Goal: Task Accomplishment & Management: Complete application form

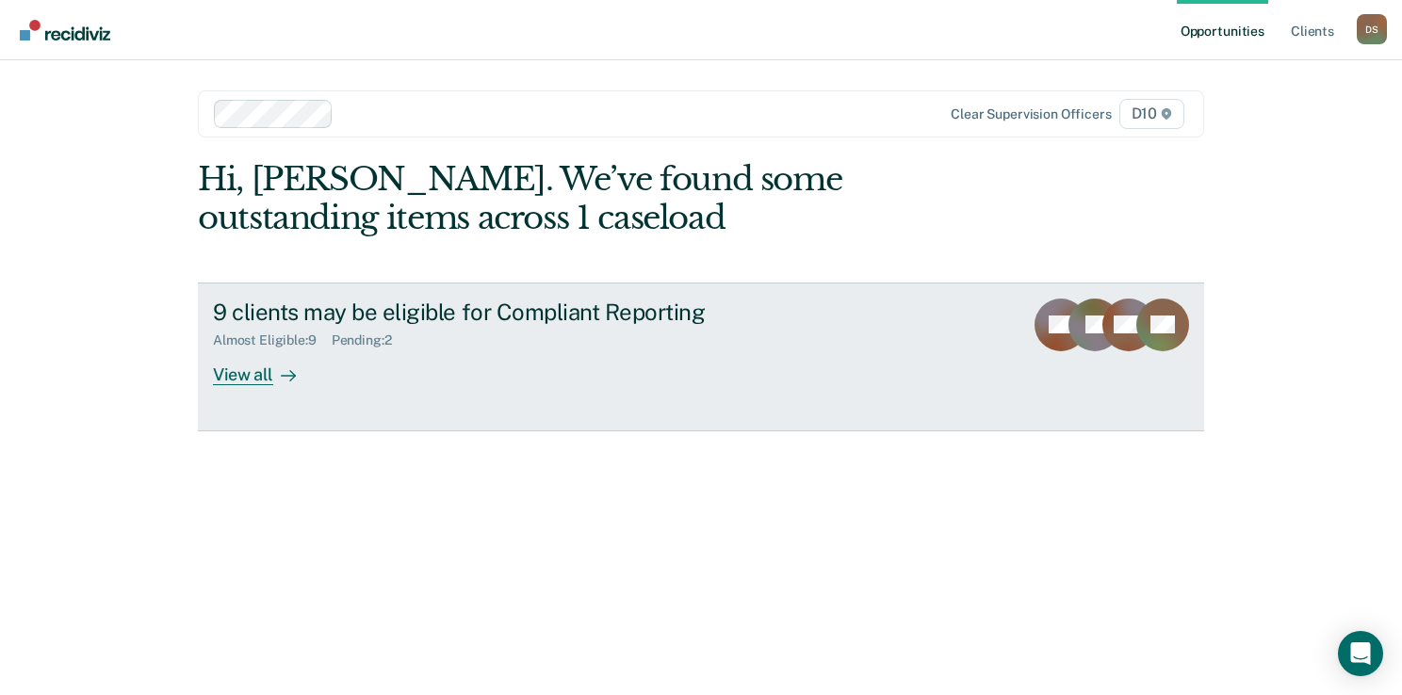
click at [595, 325] on div "Almost Eligible : 9 Pending : 2" at bounding box center [543, 337] width 661 height 24
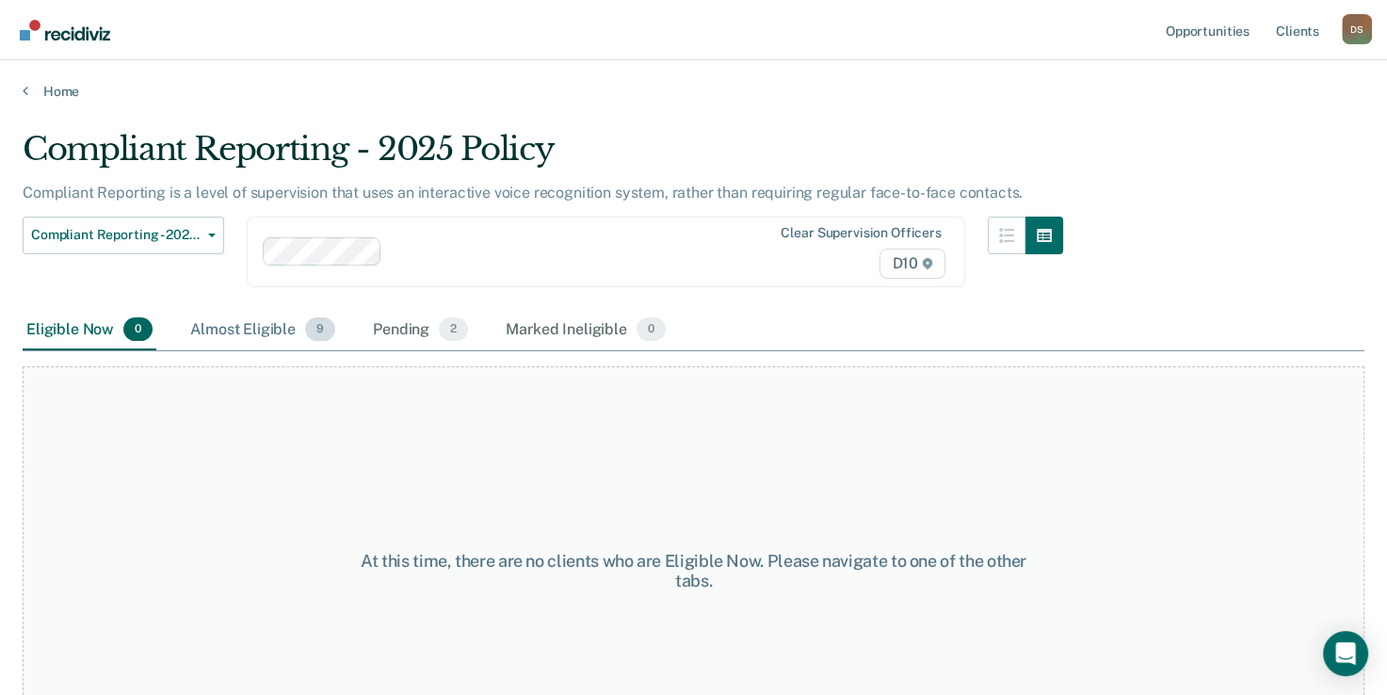
click at [306, 310] on div "Almost Eligible 9" at bounding box center [263, 330] width 153 height 41
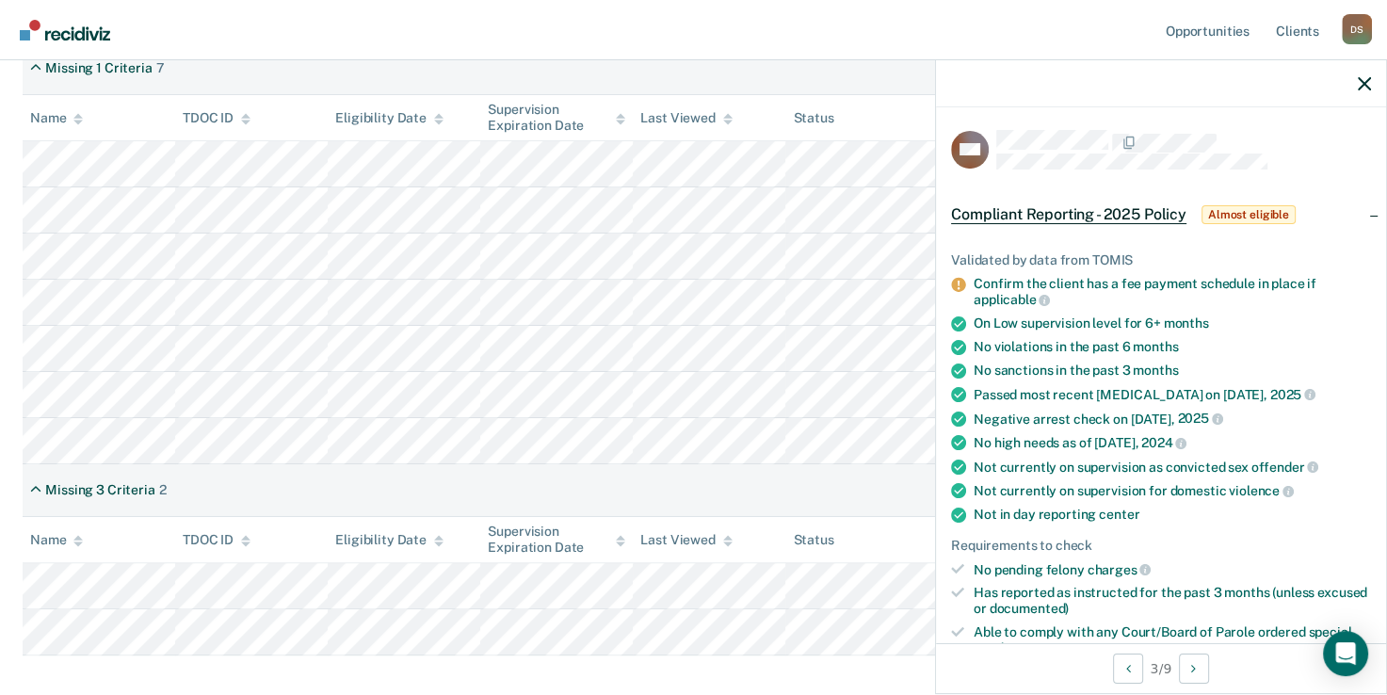
scroll to position [215, 0]
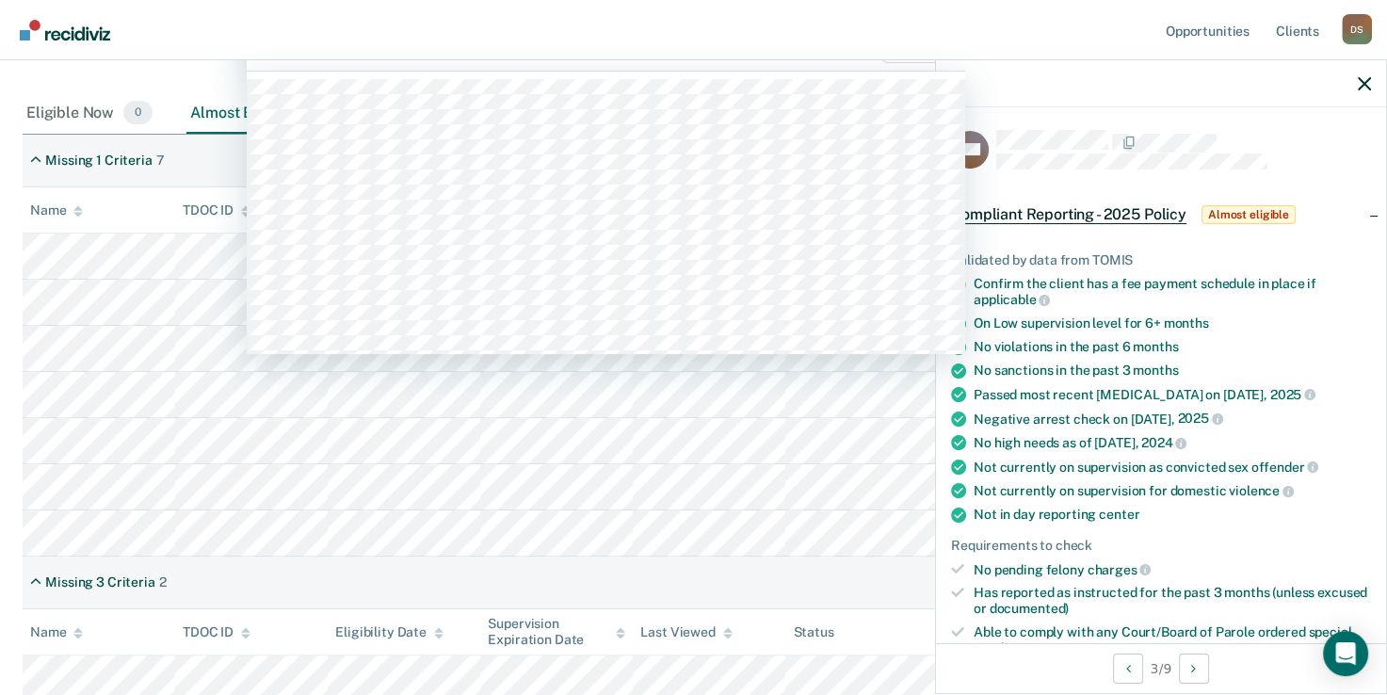
click at [414, 70] on div "62 results available. Use Up and Down to choose options, press Enter to select …" at bounding box center [606, 36] width 719 height 69
click at [422, 24] on nav "Opportunities Client s [PERSON_NAME] Street D S Profile How it works Log Out" at bounding box center [693, 29] width 1357 height 59
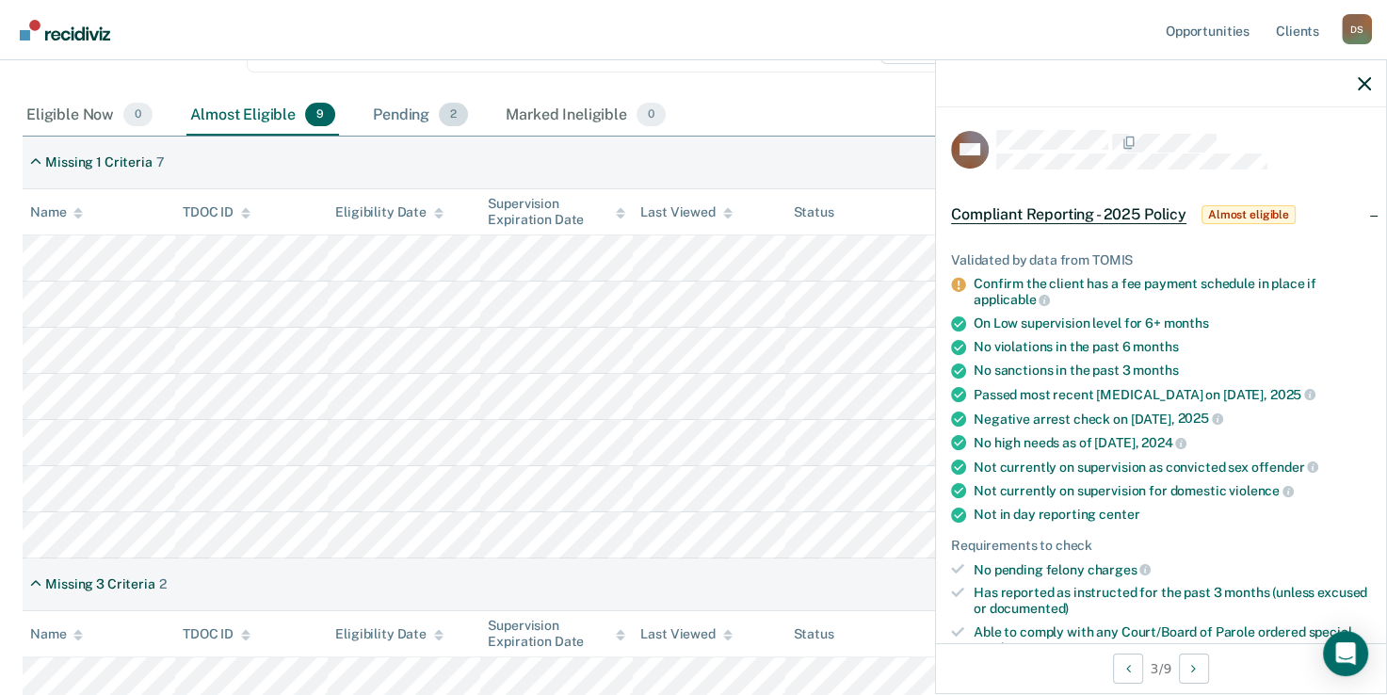
click at [426, 115] on div "Pending 2" at bounding box center [420, 115] width 103 height 41
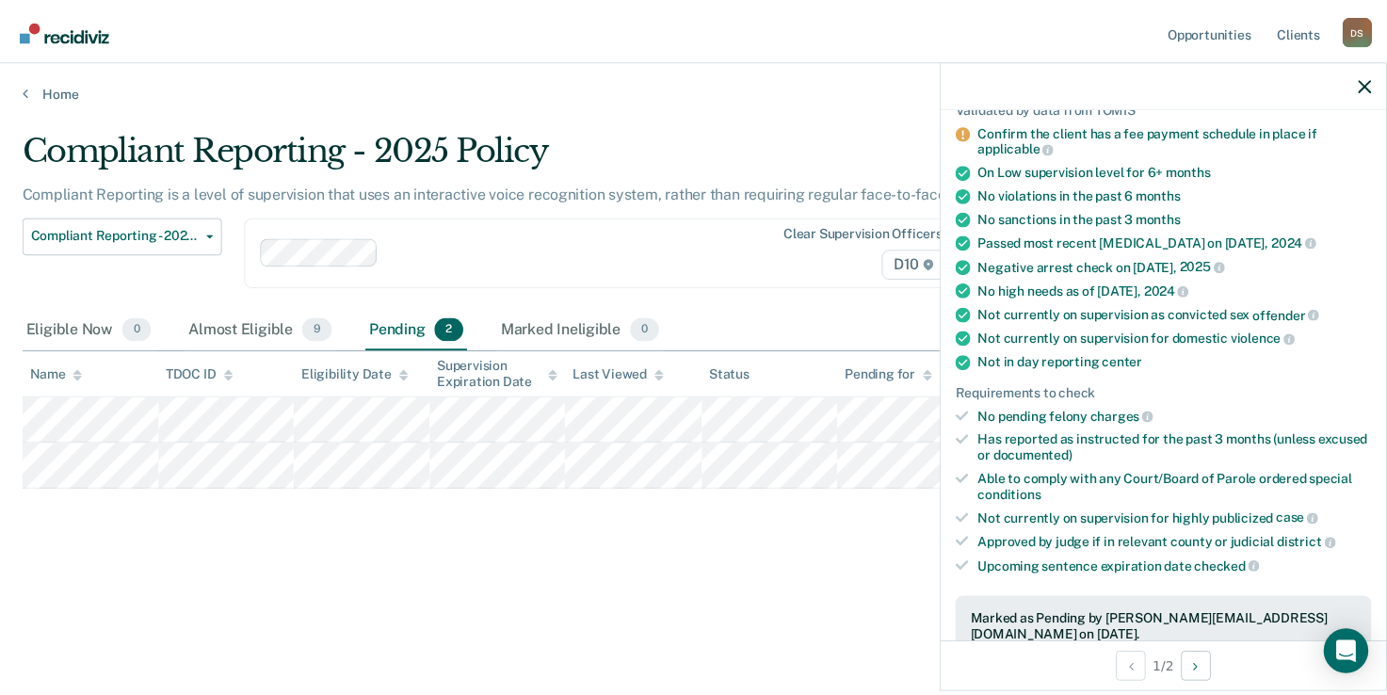
scroll to position [377, 0]
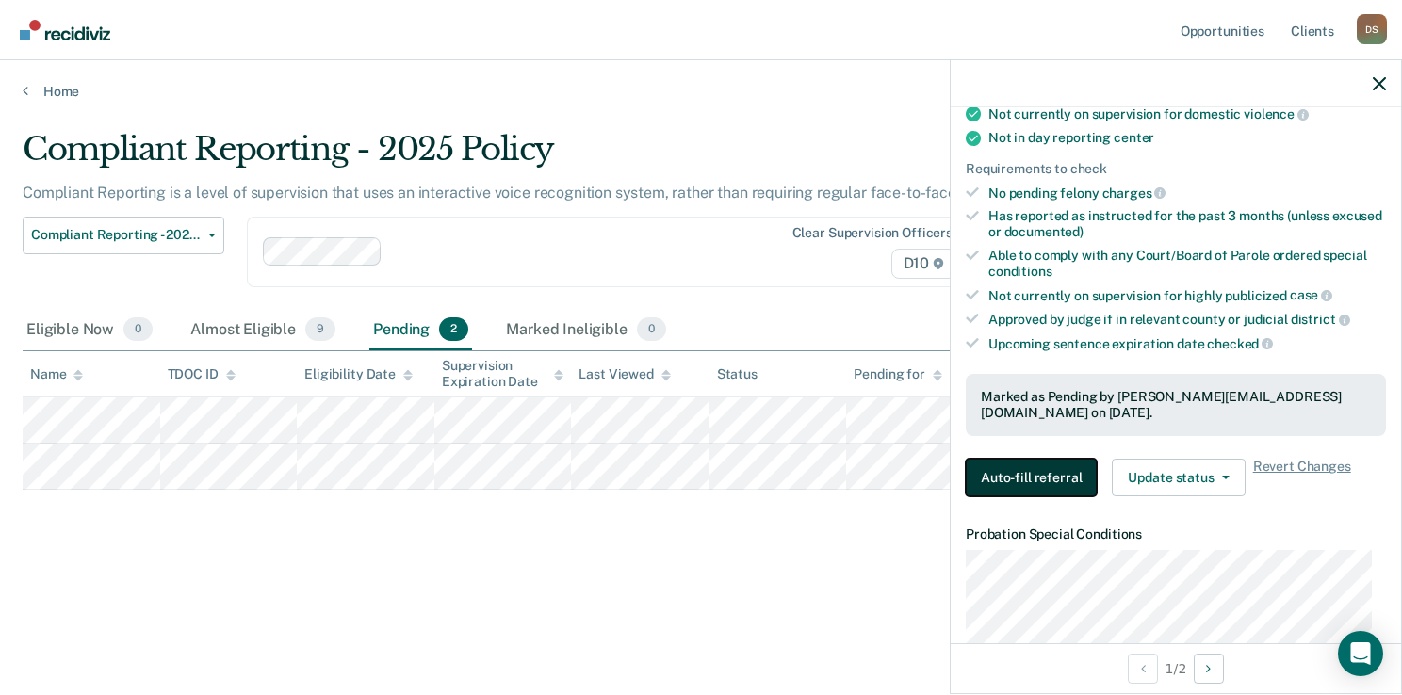
click at [1053, 459] on button "Auto-fill referral" at bounding box center [1030, 478] width 131 height 38
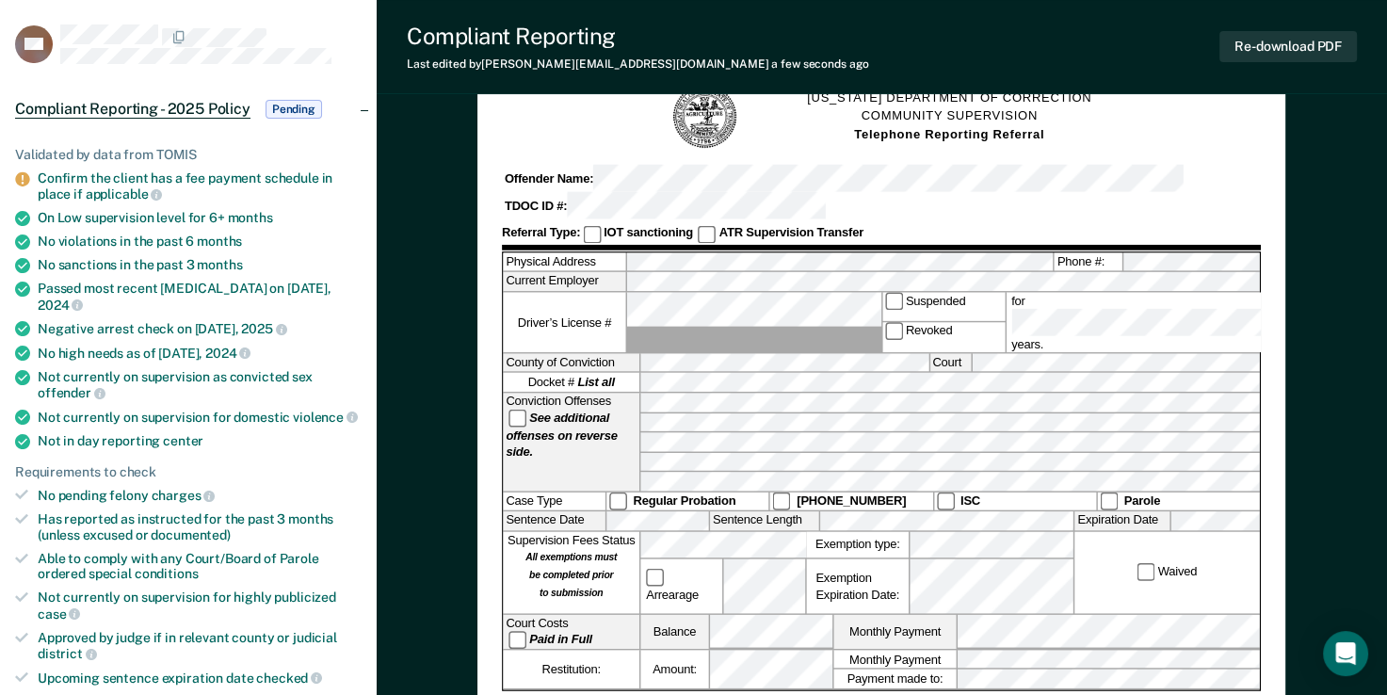
scroll to position [94, 0]
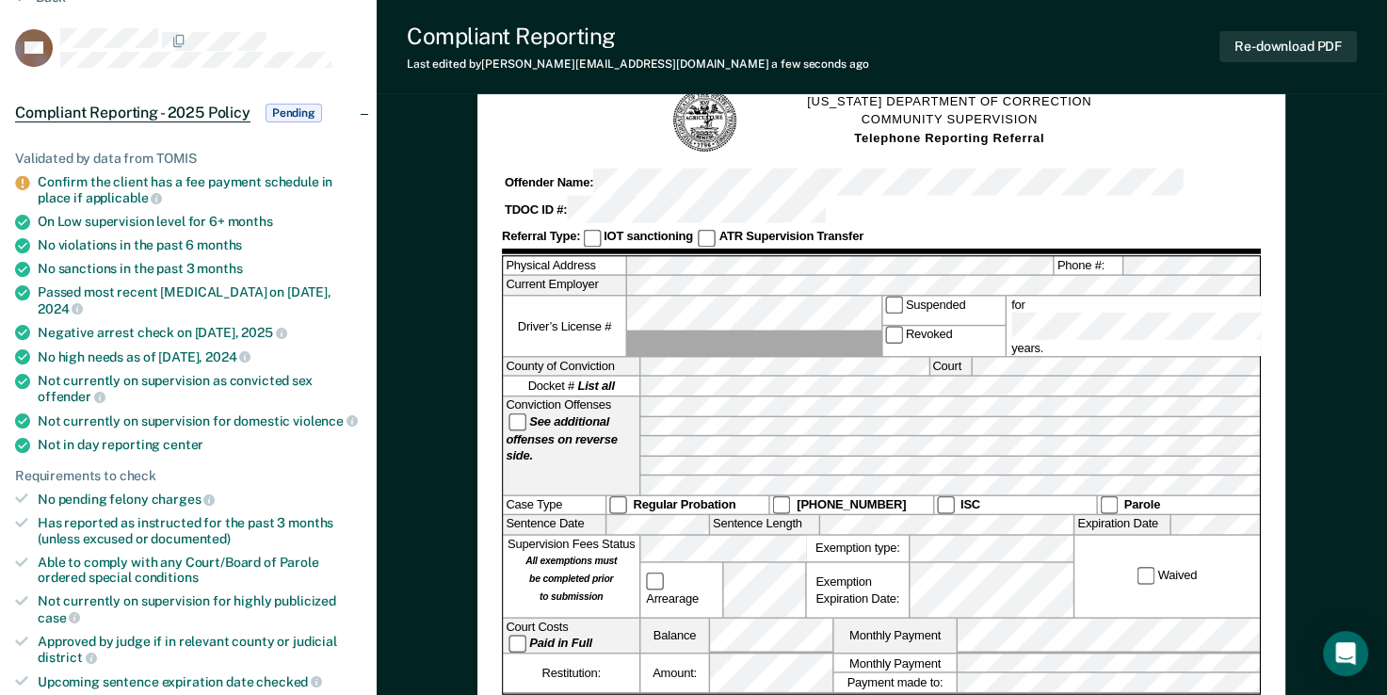
click at [608, 496] on label "Regular Probation" at bounding box center [689, 505] width 162 height 18
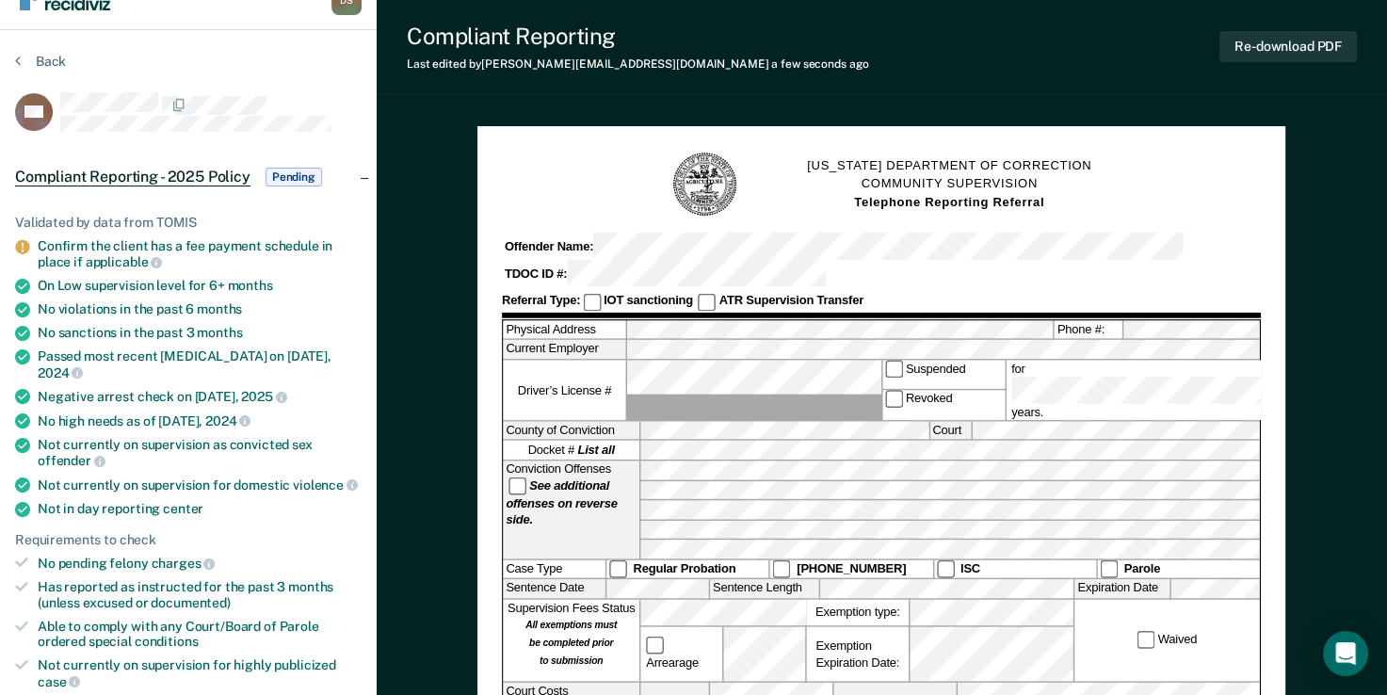
scroll to position [0, 0]
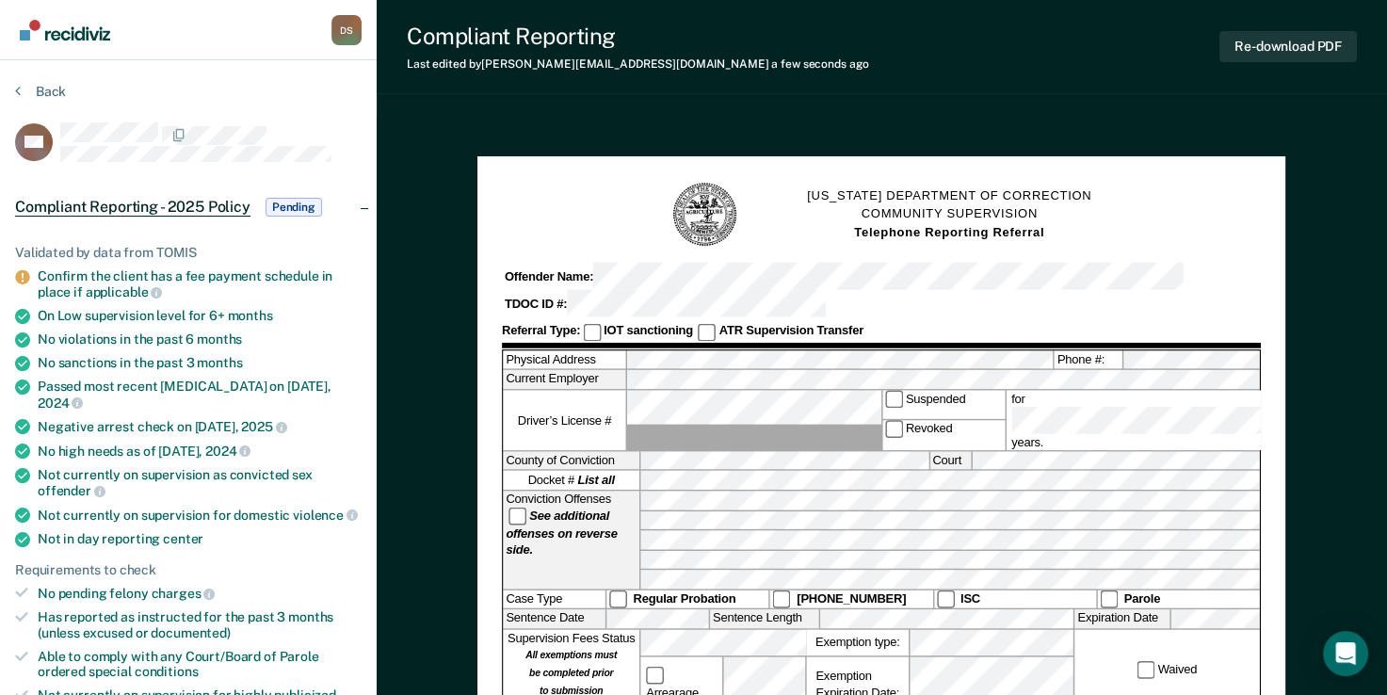
click at [1276, 247] on div "[US_STATE] DEPARTMENT OF CORRECTION COMMUNITY SUPERVISION Telephone Reporting R…" at bounding box center [882, 682] width 808 height 1053
click at [1349, 639] on div "Open Intercom Messenger" at bounding box center [1347, 654] width 50 height 50
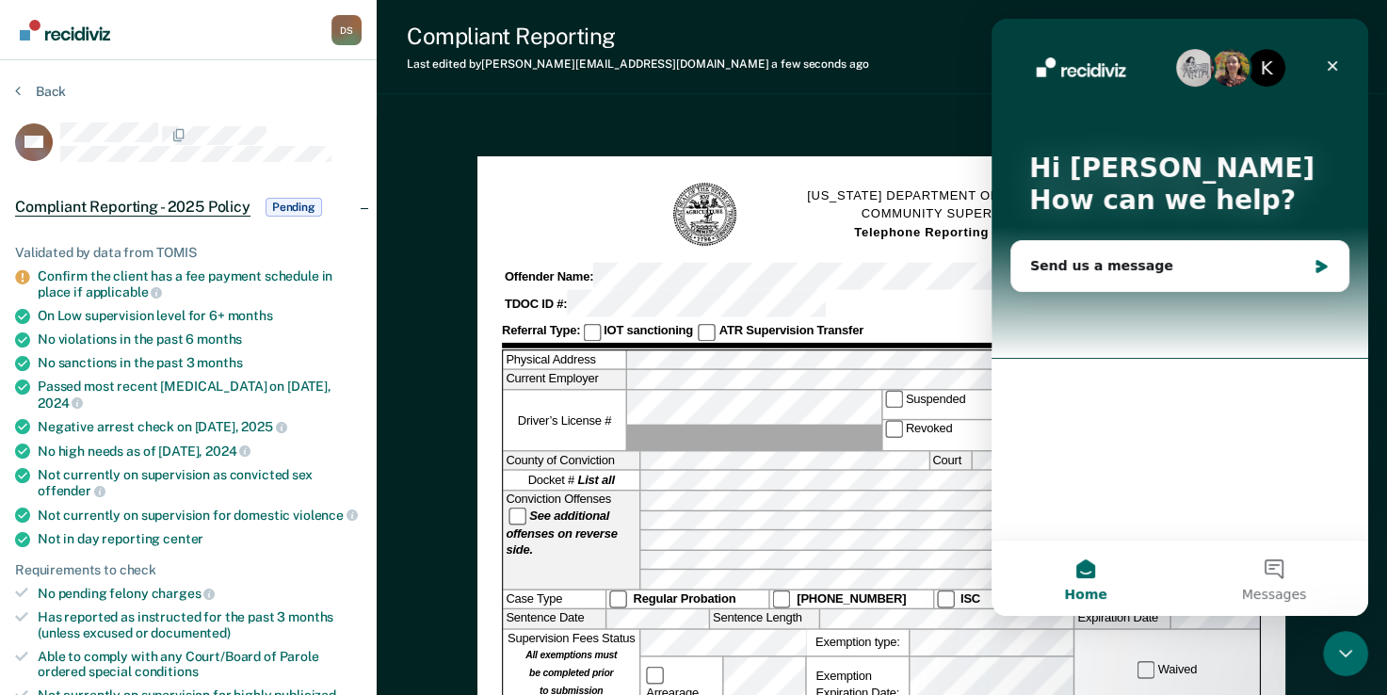
click at [1273, 654] on div "[US_STATE] DEPARTMENT OF CORRECTION COMMUNITY SUPERVISION Telephone Reporting R…" at bounding box center [882, 682] width 808 height 1053
click at [1338, 71] on icon "Close" at bounding box center [1332, 65] width 15 height 15
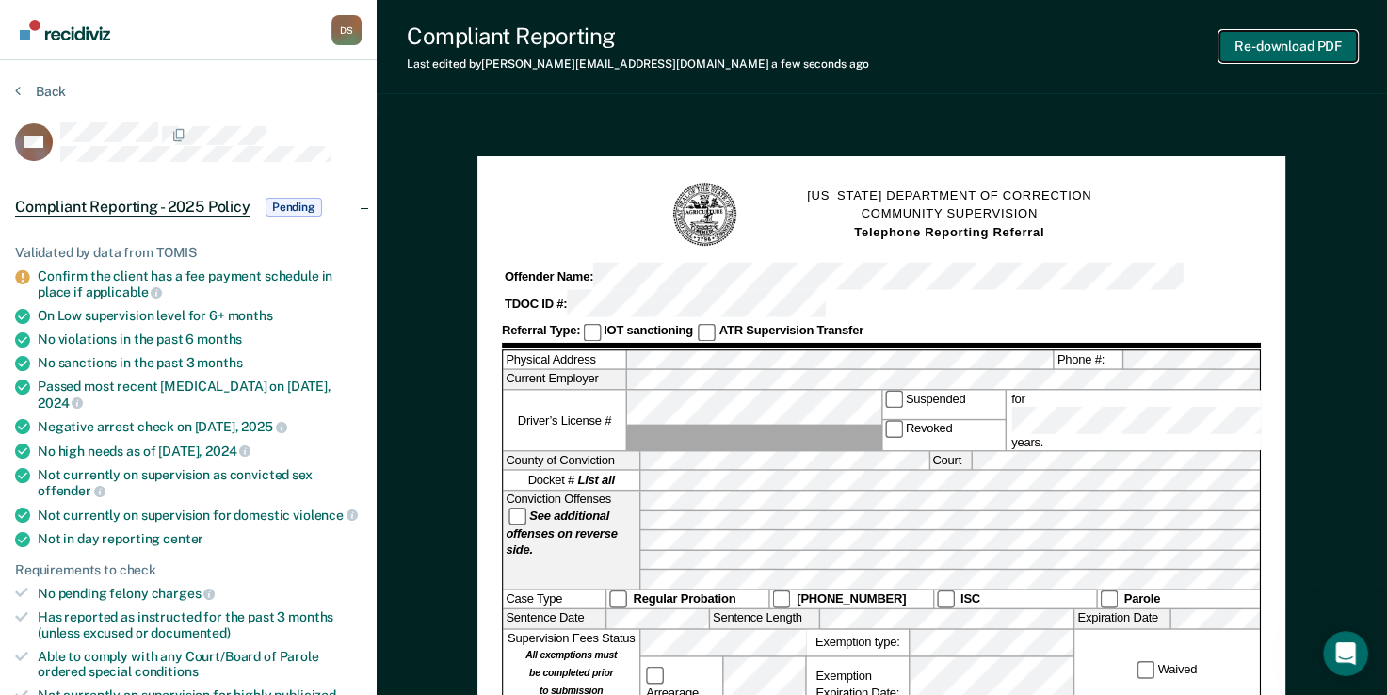
click at [1338, 43] on button "Re-download PDF" at bounding box center [1289, 46] width 138 height 31
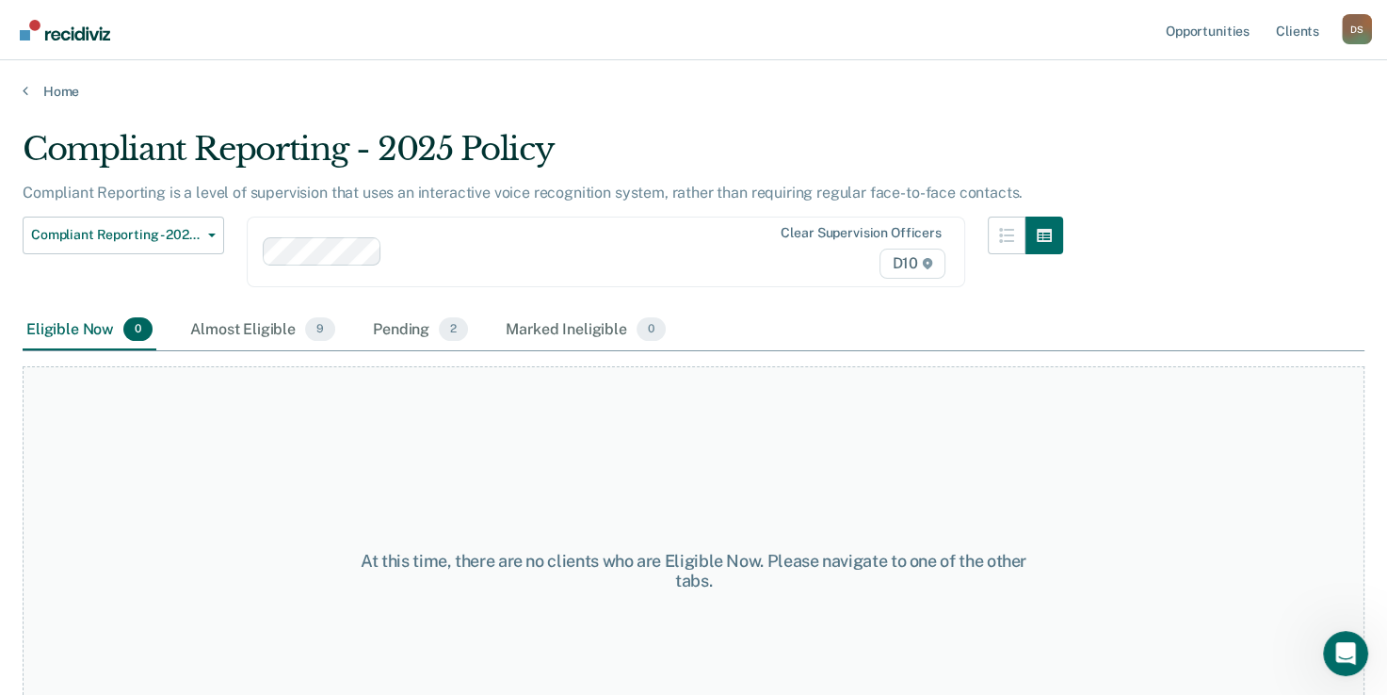
click at [273, 356] on div "Compliant Reporting - 2025 Policy Compliant Reporting is a level of supervision…" at bounding box center [694, 342] width 1342 height 424
click at [270, 348] on div "Almost Eligible 9" at bounding box center [263, 330] width 153 height 41
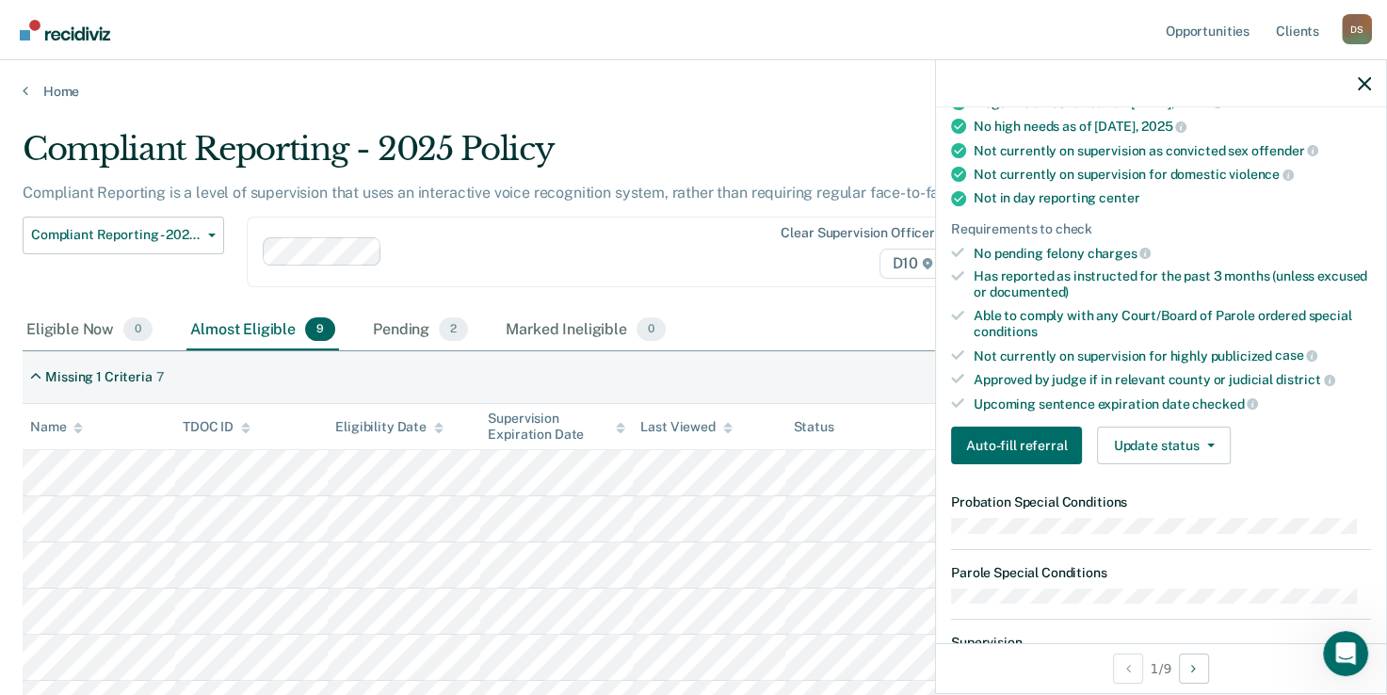
scroll to position [188, 0]
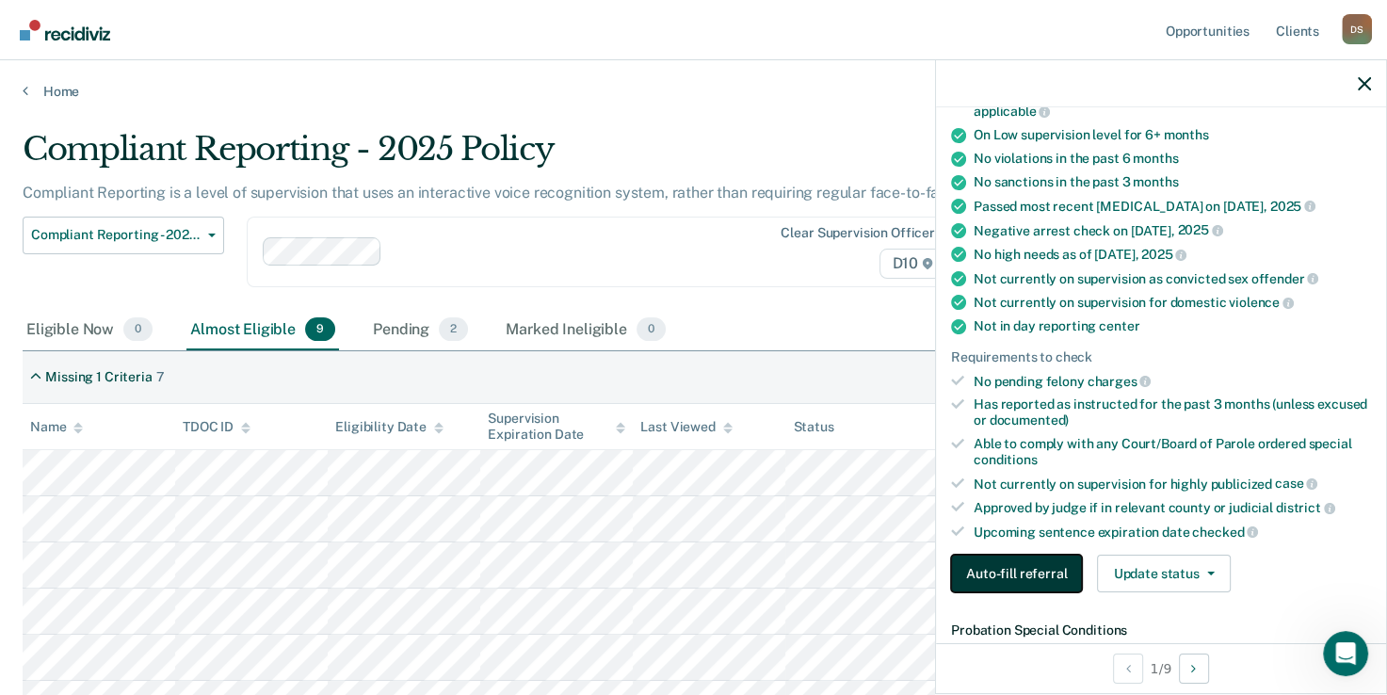
click at [1006, 573] on button "Auto-fill referral" at bounding box center [1016, 574] width 131 height 38
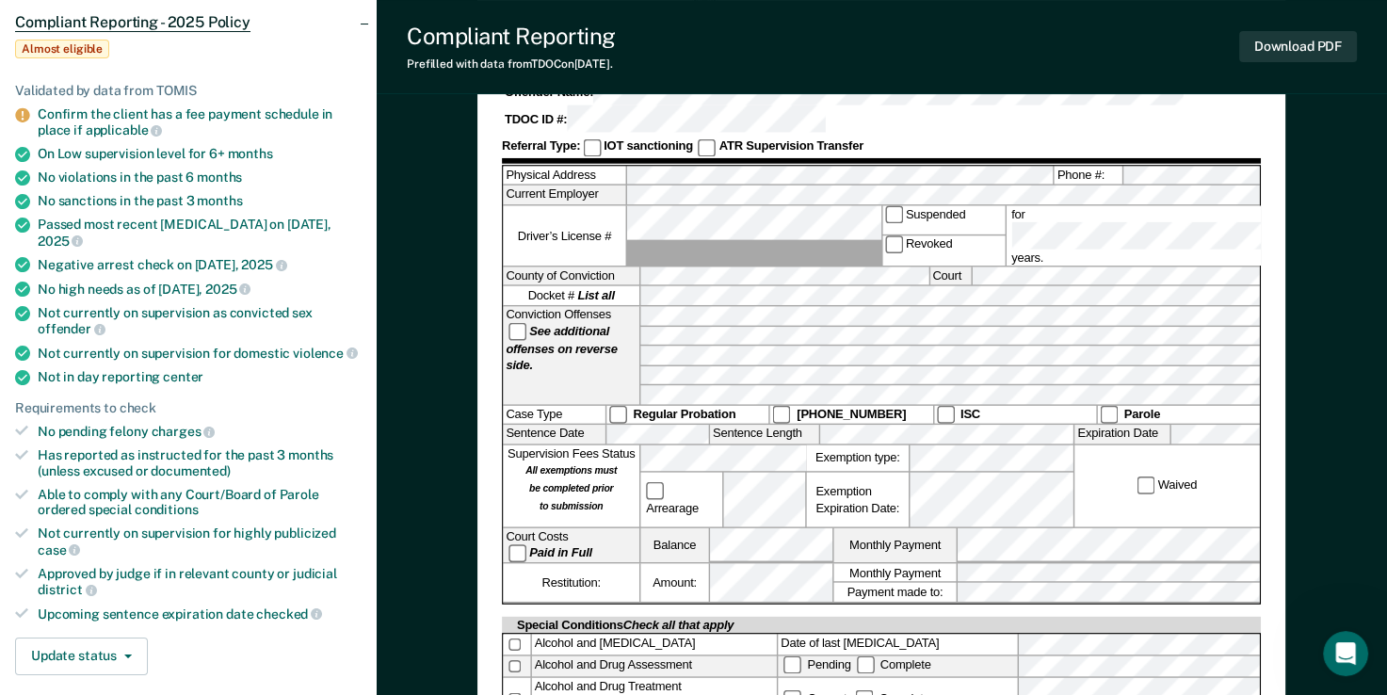
scroll to position [188, 0]
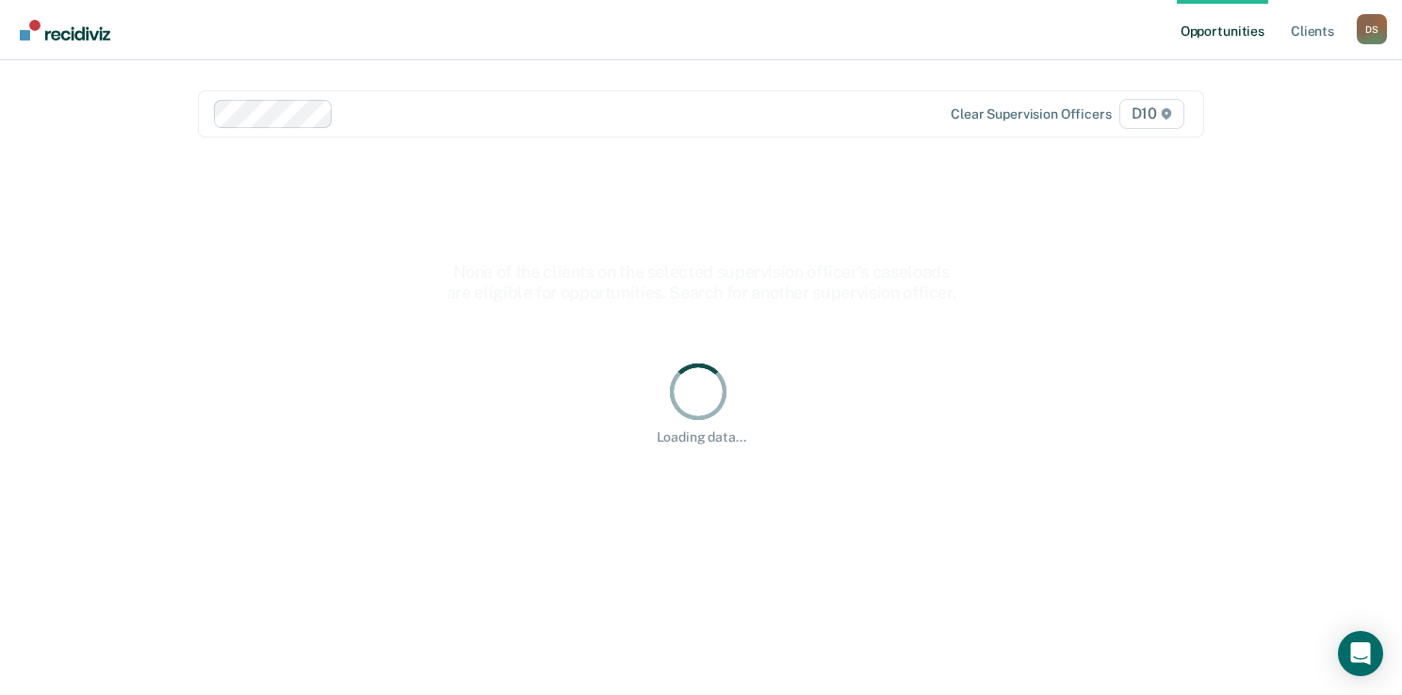
click at [1369, 189] on div "Opportunities Client s David Street D S Profile How it works Log Out Clear supe…" at bounding box center [701, 347] width 1402 height 695
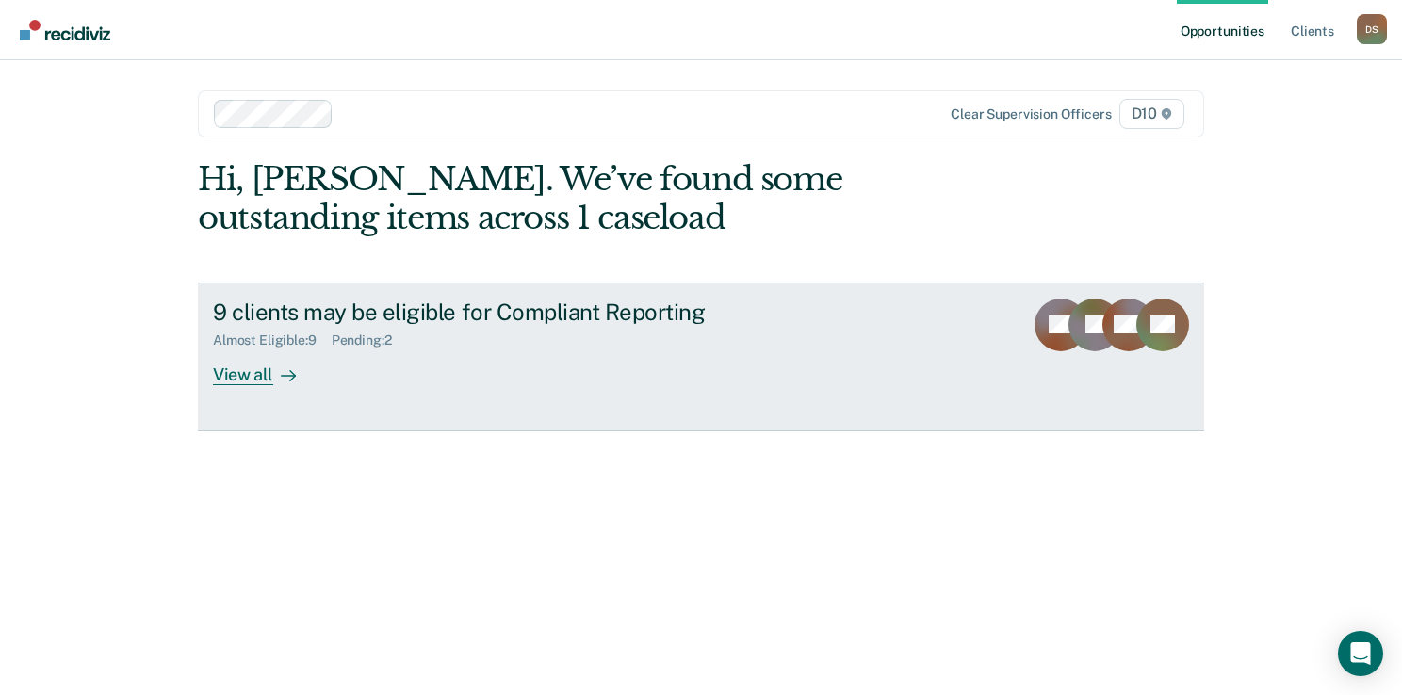
click at [582, 341] on div "Almost Eligible : 9 Pending : 2" at bounding box center [543, 337] width 661 height 24
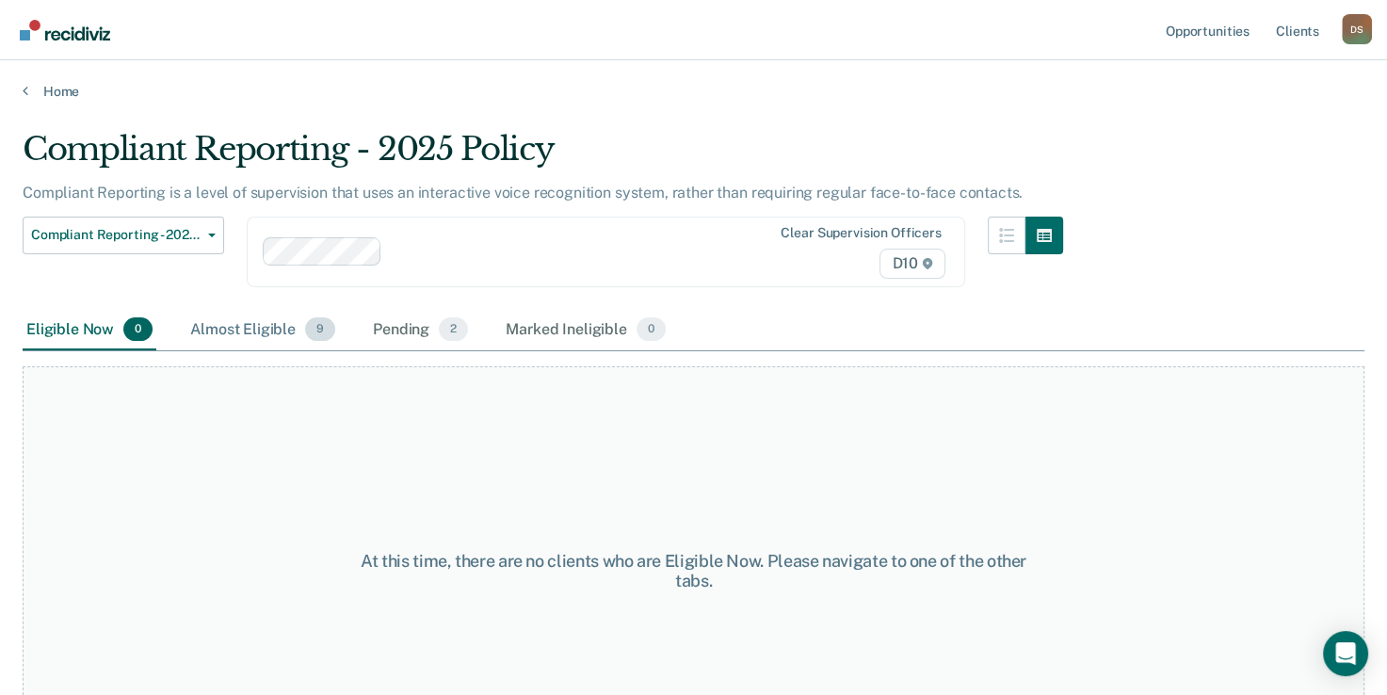
click at [294, 332] on div "Almost Eligible 9" at bounding box center [263, 330] width 153 height 41
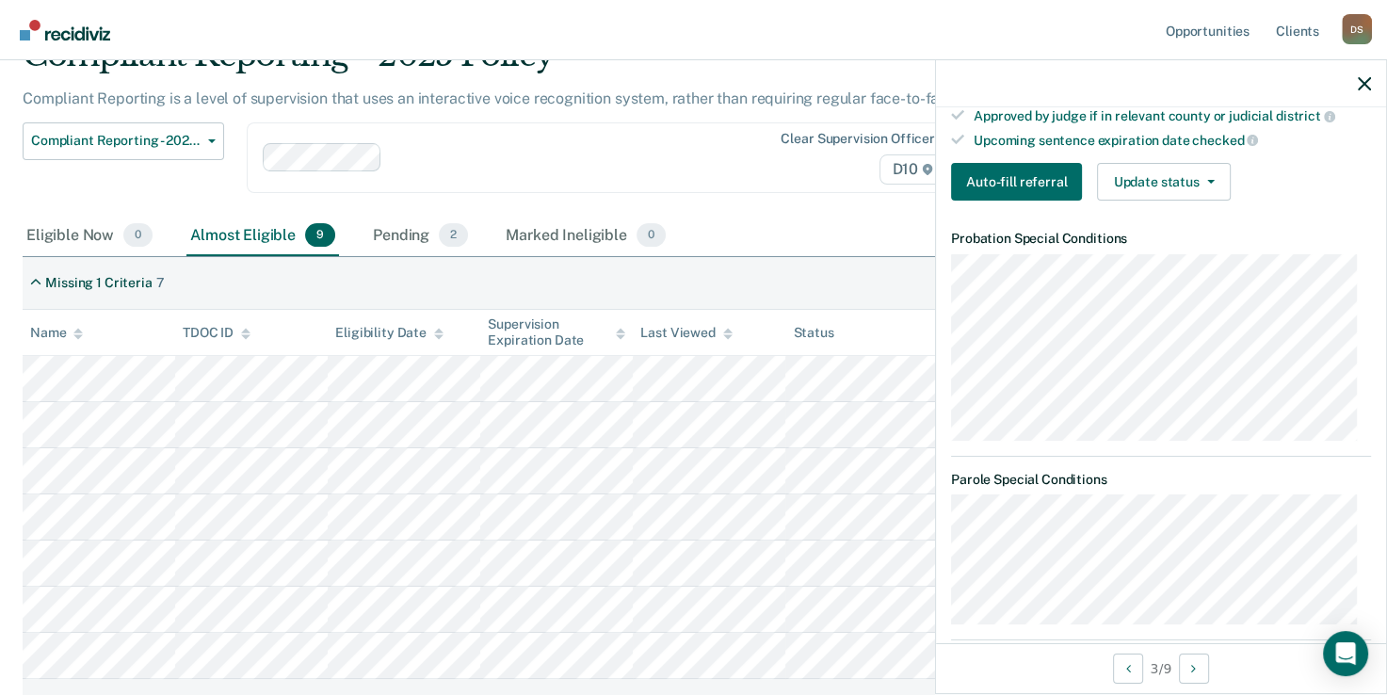
scroll to position [565, 0]
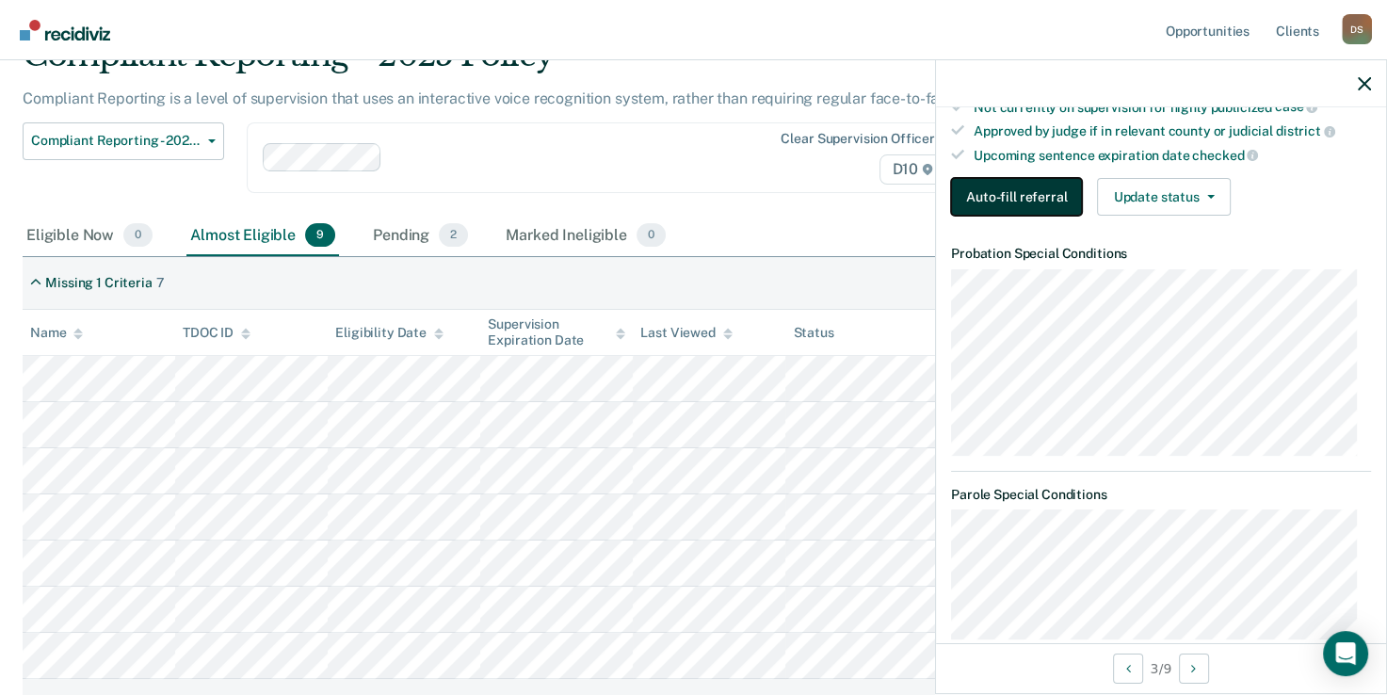
click at [1015, 180] on button "Auto-fill referral" at bounding box center [1016, 197] width 131 height 38
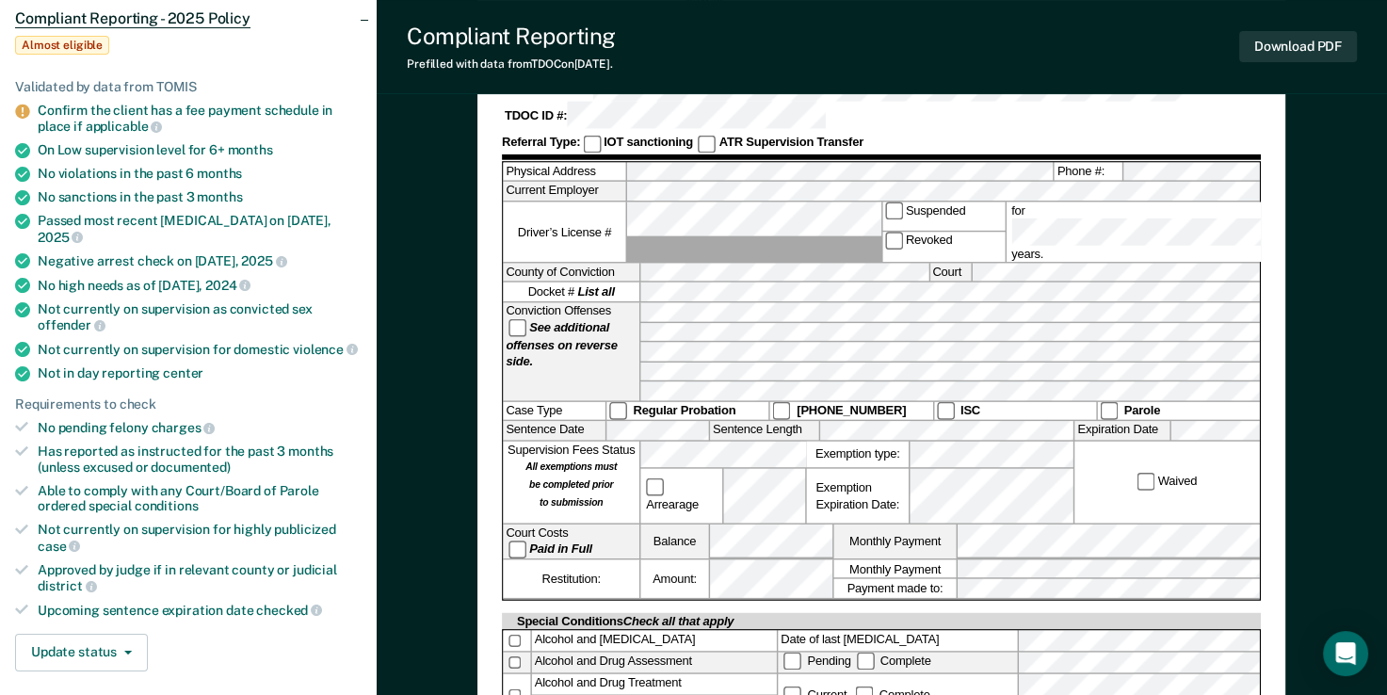
scroll to position [565, 0]
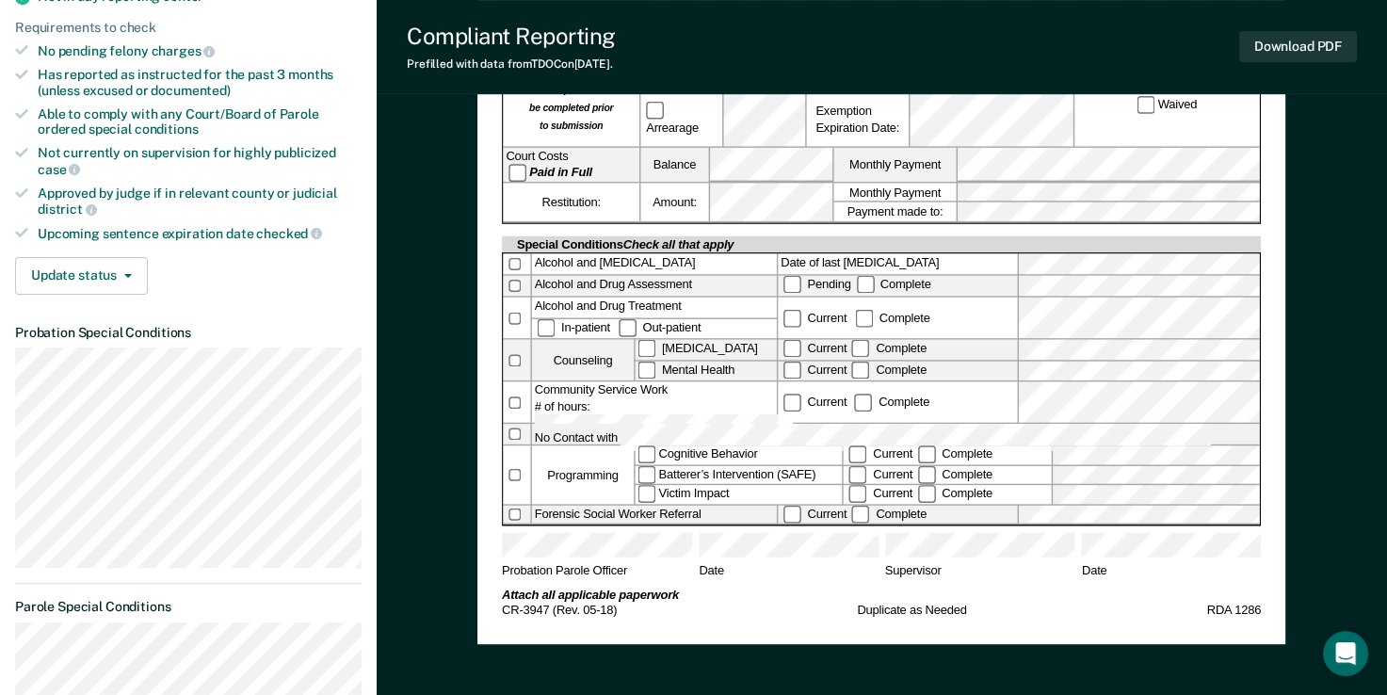
click at [524, 506] on label at bounding box center [517, 515] width 27 height 19
click at [861, 507] on label "Complete" at bounding box center [890, 513] width 80 height 13
click at [507, 298] on label at bounding box center [517, 318] width 27 height 41
click at [616, 320] on label "Out-patient" at bounding box center [660, 326] width 88 height 13
click at [494, 219] on div "TENNESSEE DEPARTMENT OF CORRECTION COMMUNITY SUPERVISION Telephone Reporting Re…" at bounding box center [882, 117] width 808 height 1053
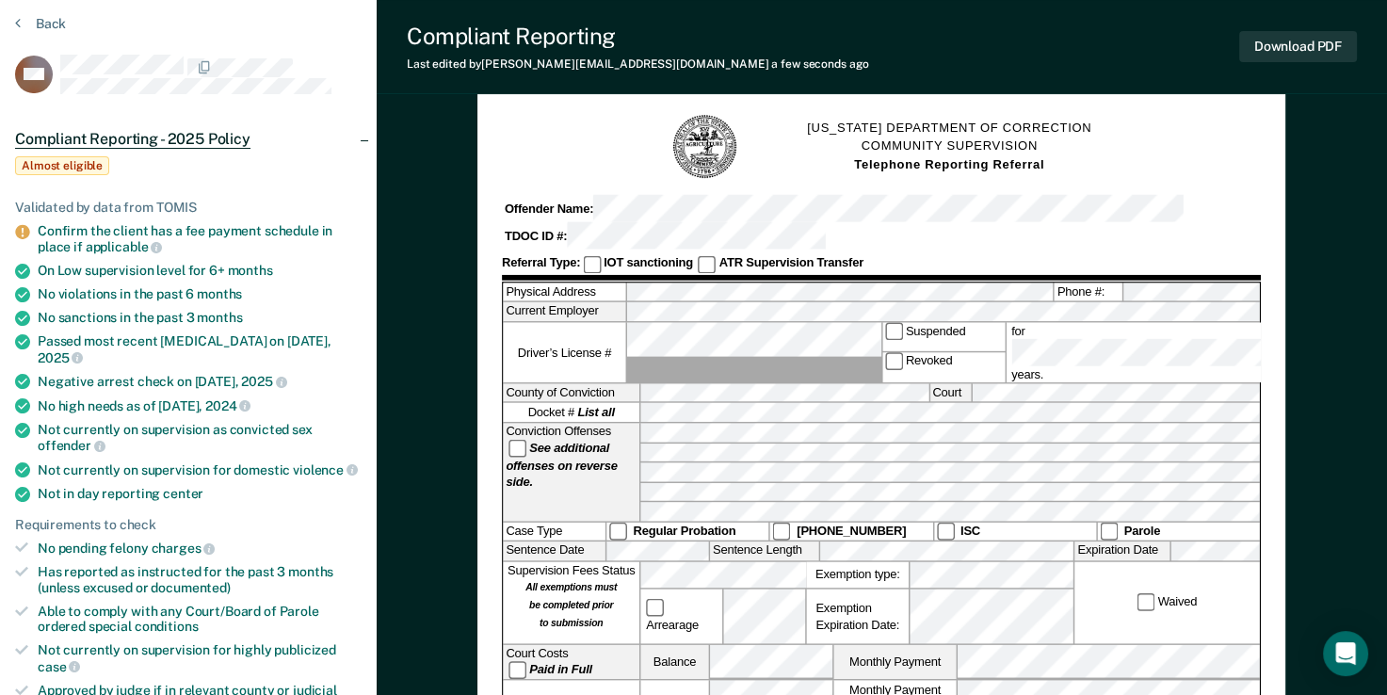
scroll to position [0, 0]
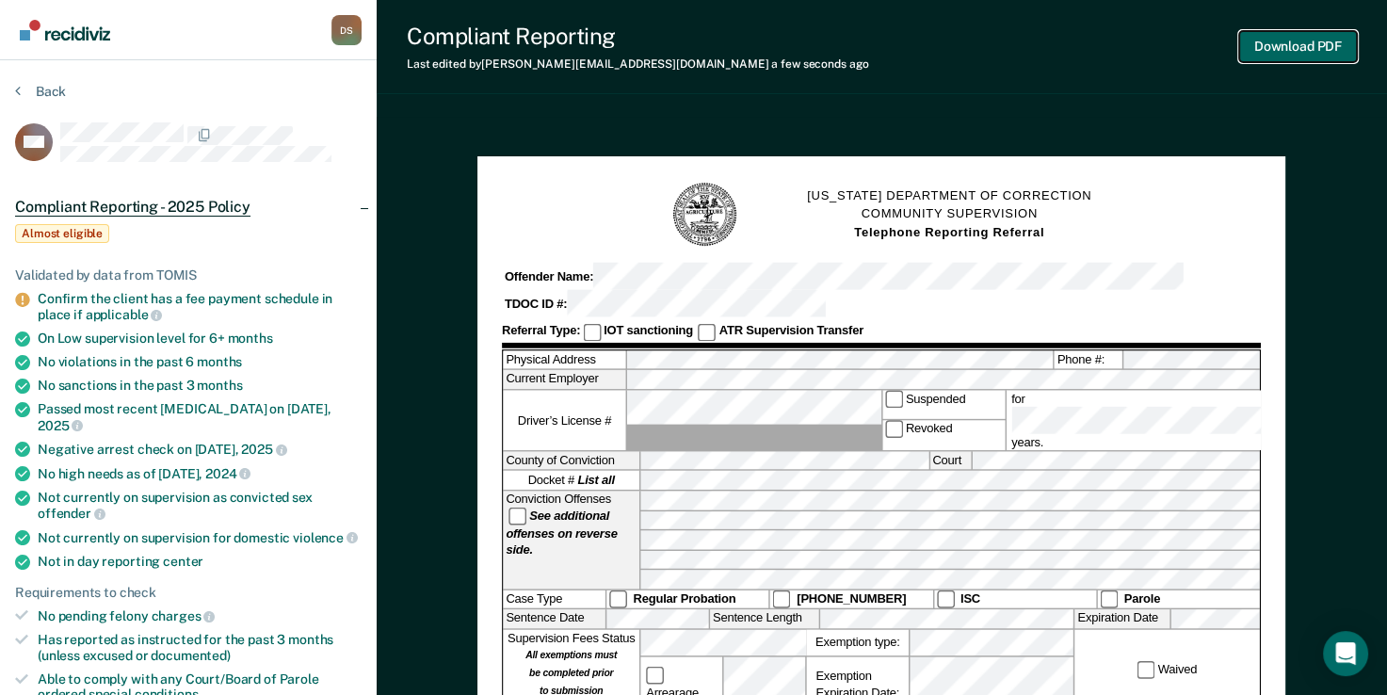
click at [1259, 39] on button "Download PDF" at bounding box center [1299, 46] width 118 height 31
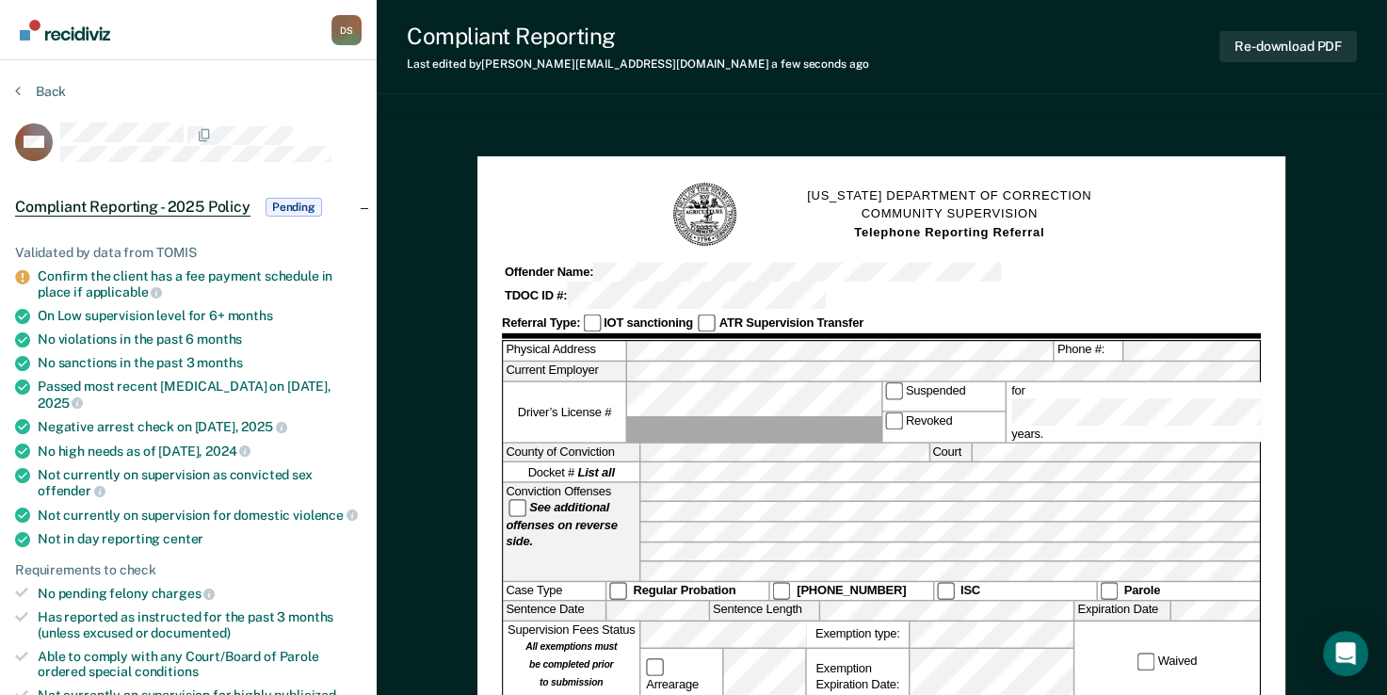
drag, startPoint x: 1400, startPoint y: 9, endPoint x: 1098, endPoint y: 133, distance: 325.7
click at [1279, 51] on button "Re-download PDF" at bounding box center [1289, 46] width 138 height 31
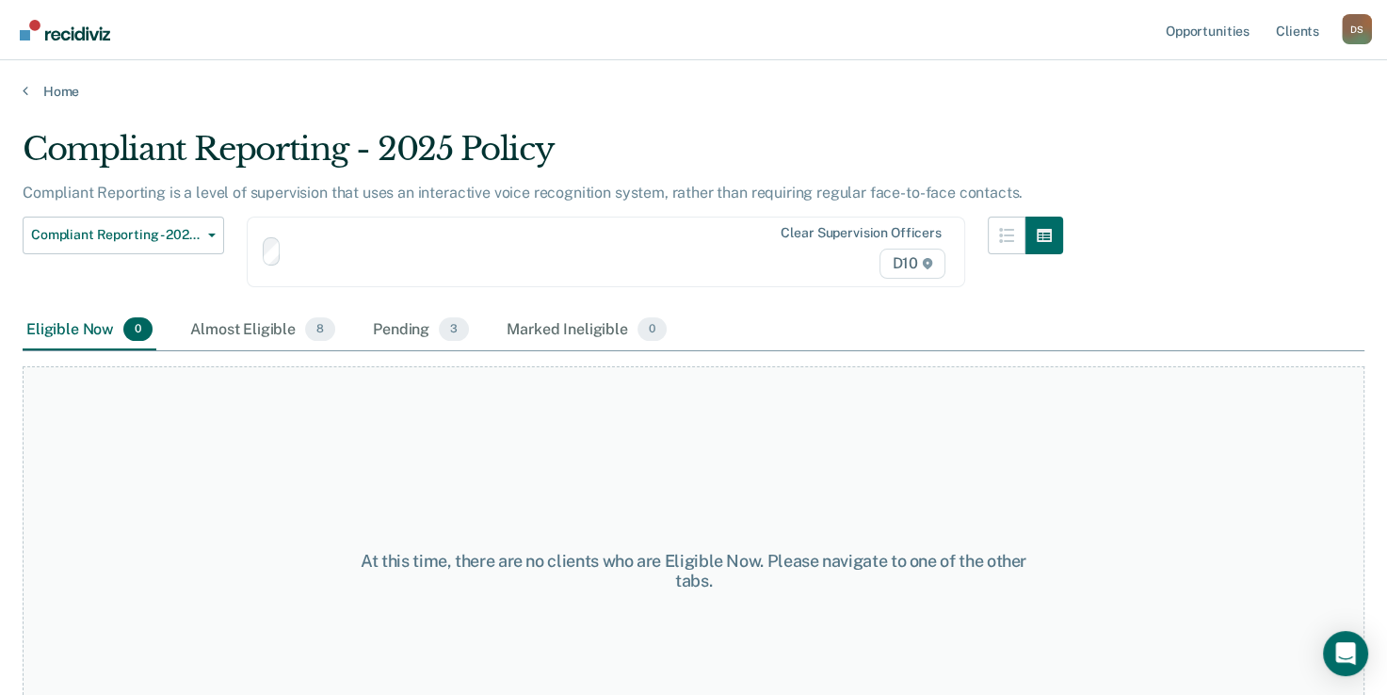
scroll to position [78, 0]
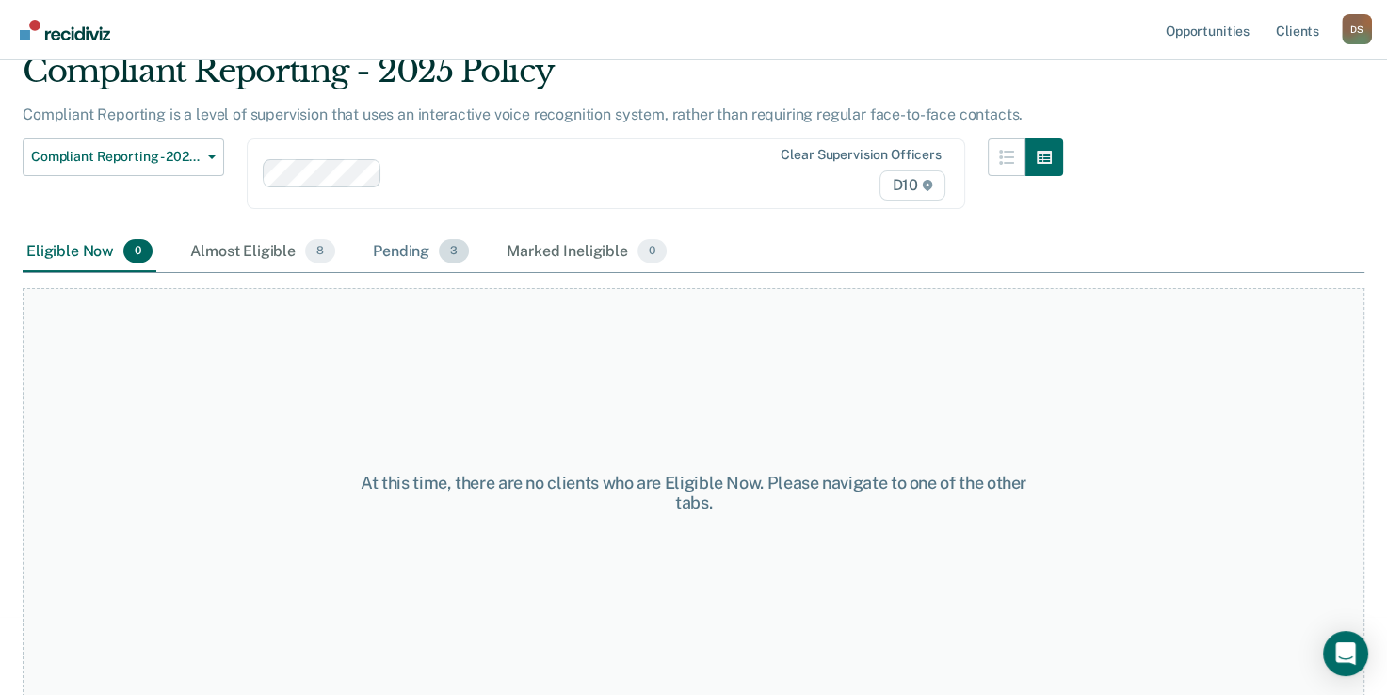
click at [393, 248] on div "Pending 3" at bounding box center [421, 252] width 104 height 41
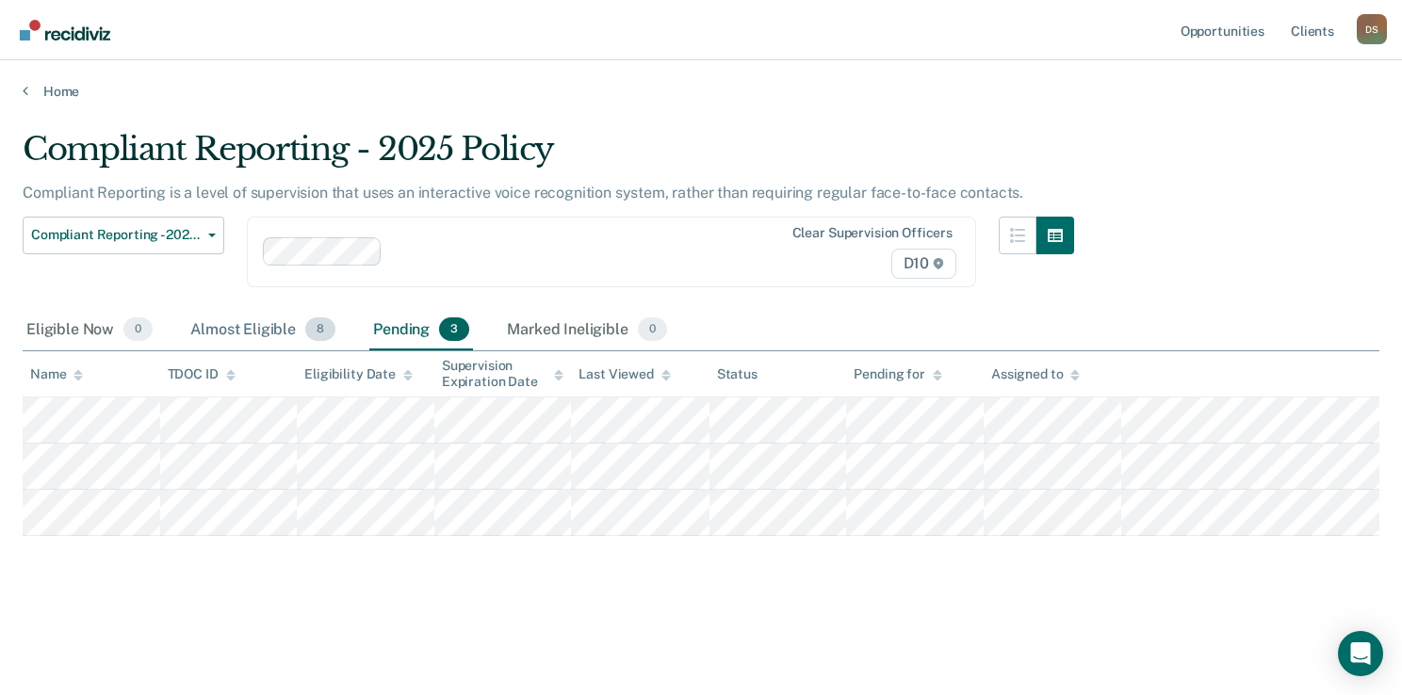
click at [328, 337] on span "8" at bounding box center [320, 329] width 30 height 24
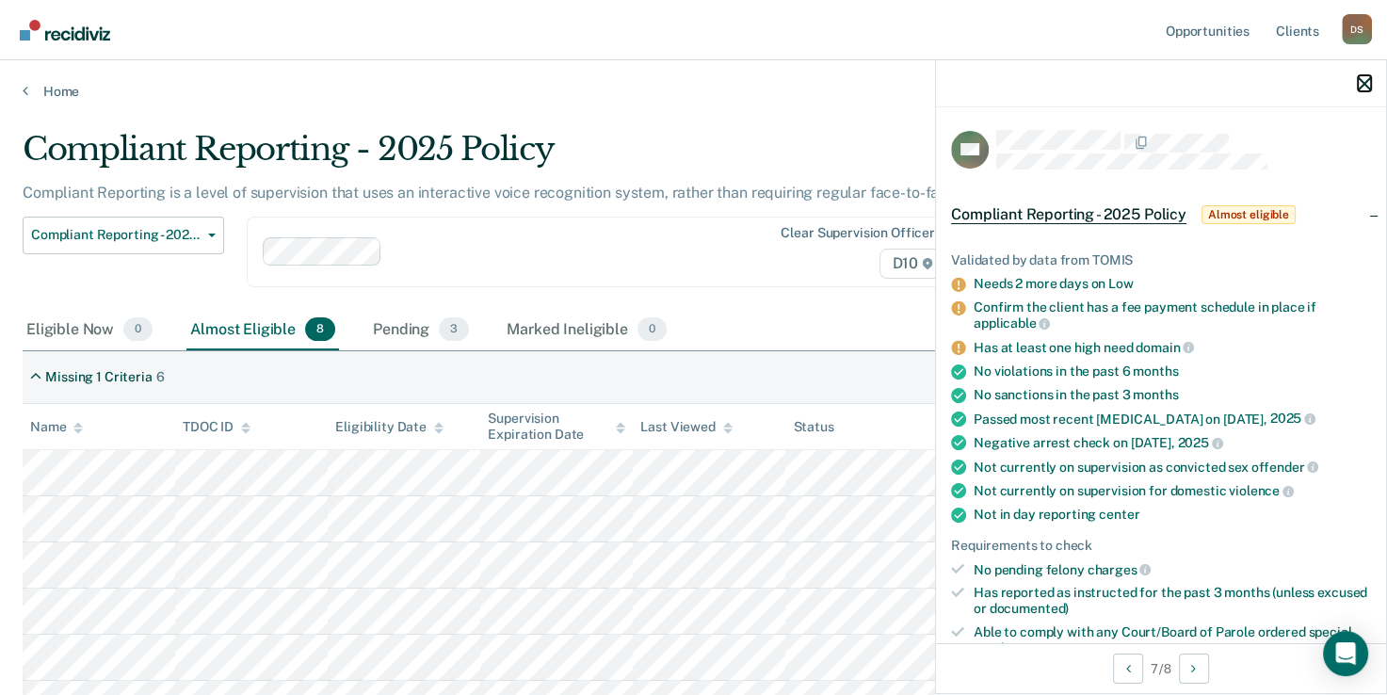
click at [1370, 82] on icon "button" at bounding box center [1364, 83] width 13 height 13
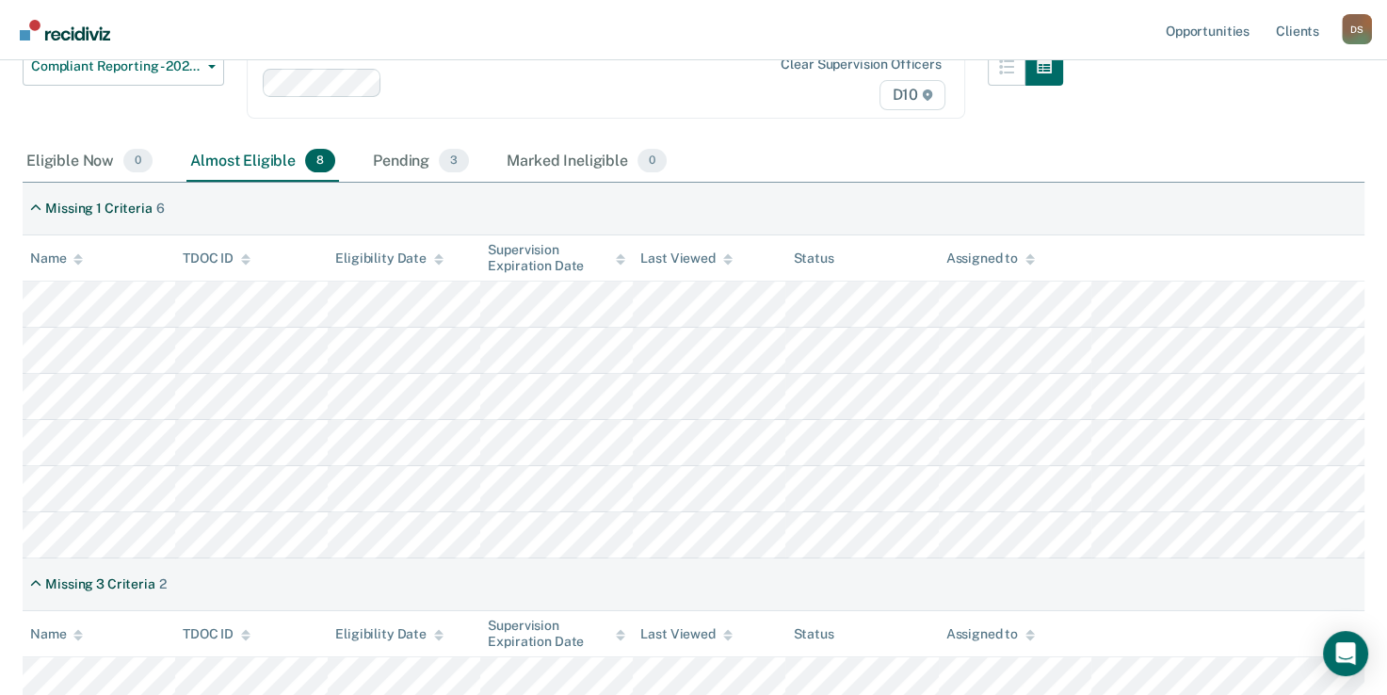
scroll to position [74, 0]
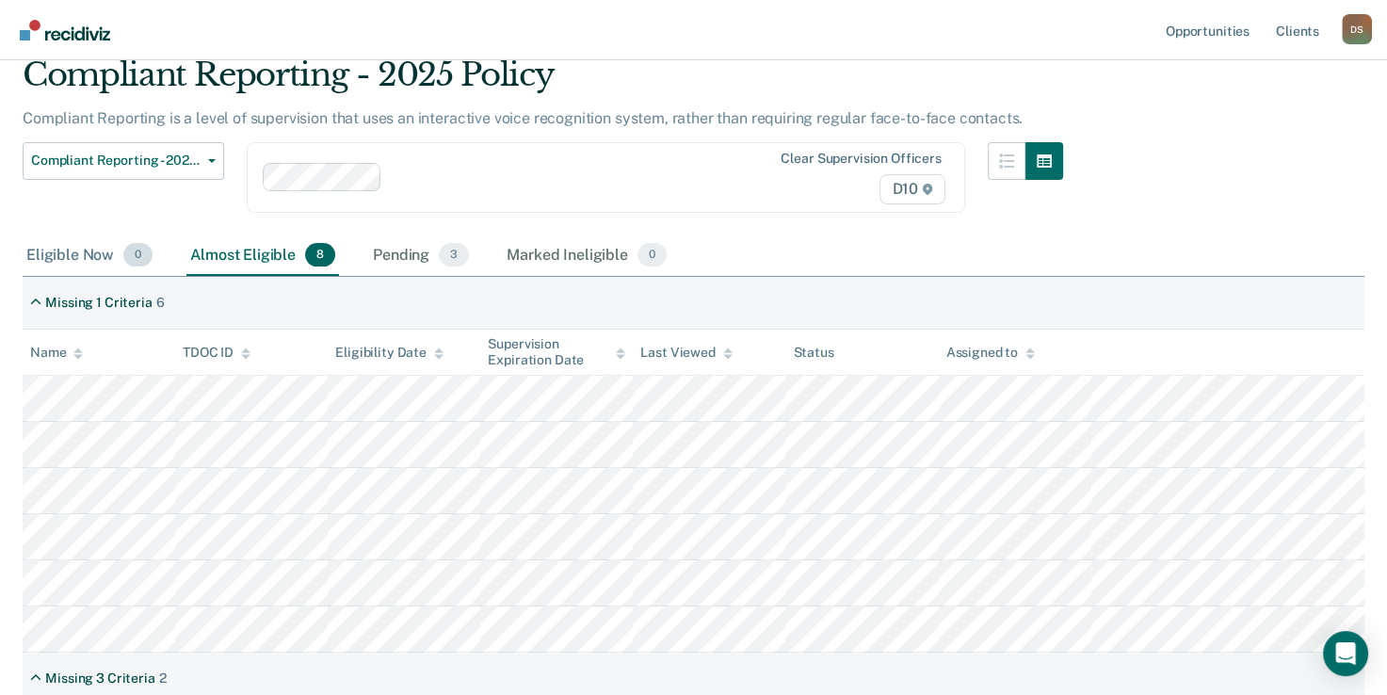
click at [94, 266] on div "Eligible Now 0" at bounding box center [90, 255] width 134 height 41
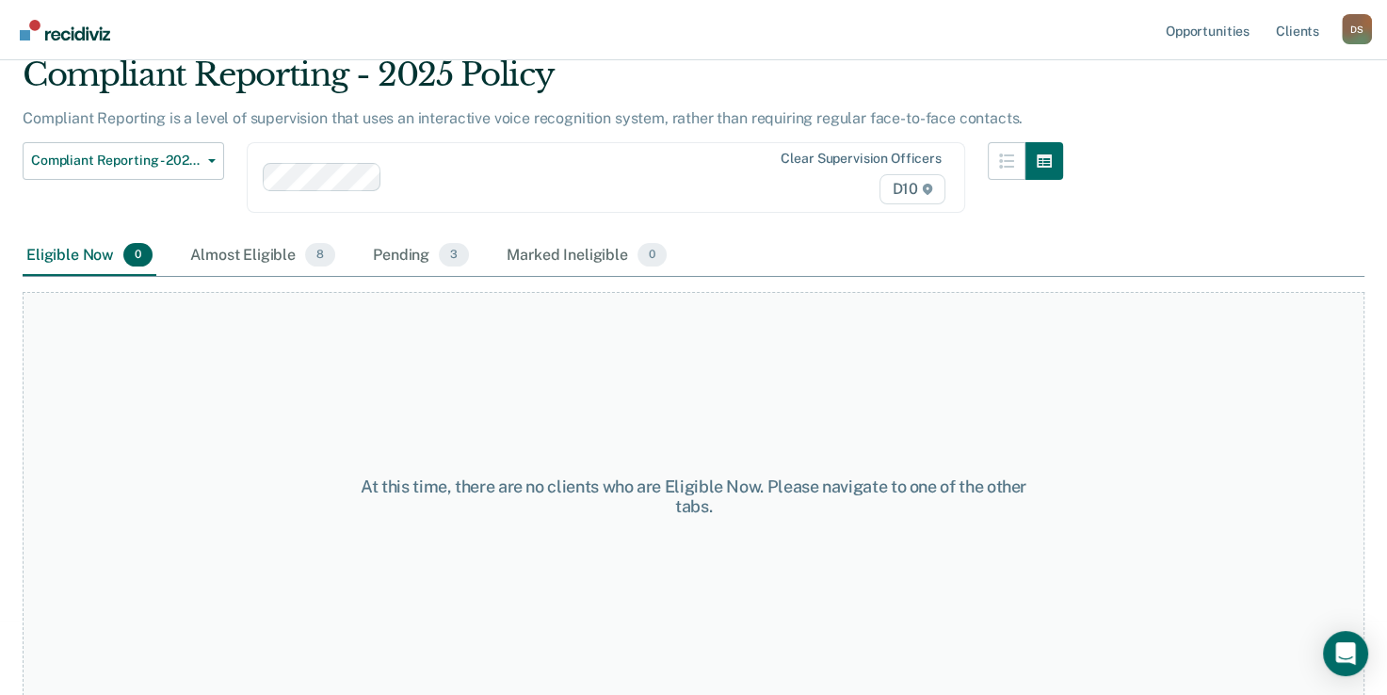
drag, startPoint x: 468, startPoint y: 265, endPoint x: 459, endPoint y: 260, distance: 10.5
click at [467, 263] on div "Pending 3" at bounding box center [421, 255] width 104 height 41
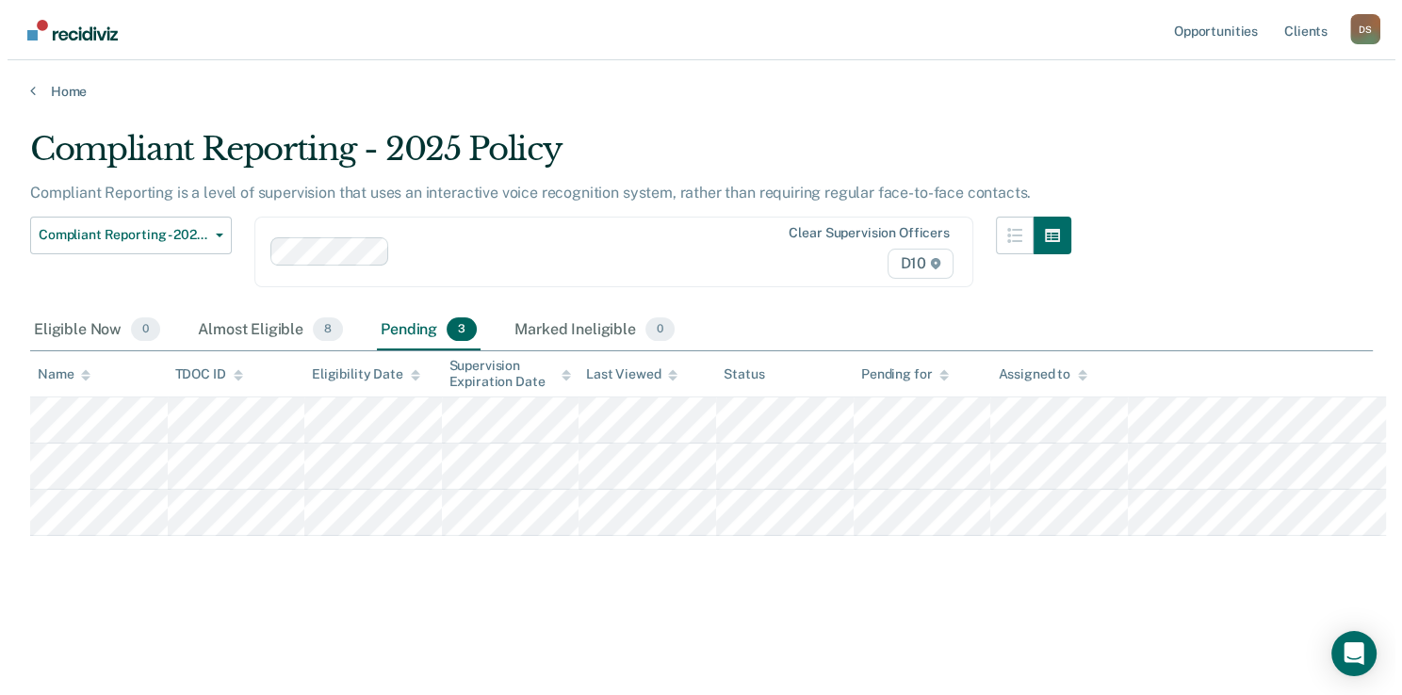
scroll to position [0, 0]
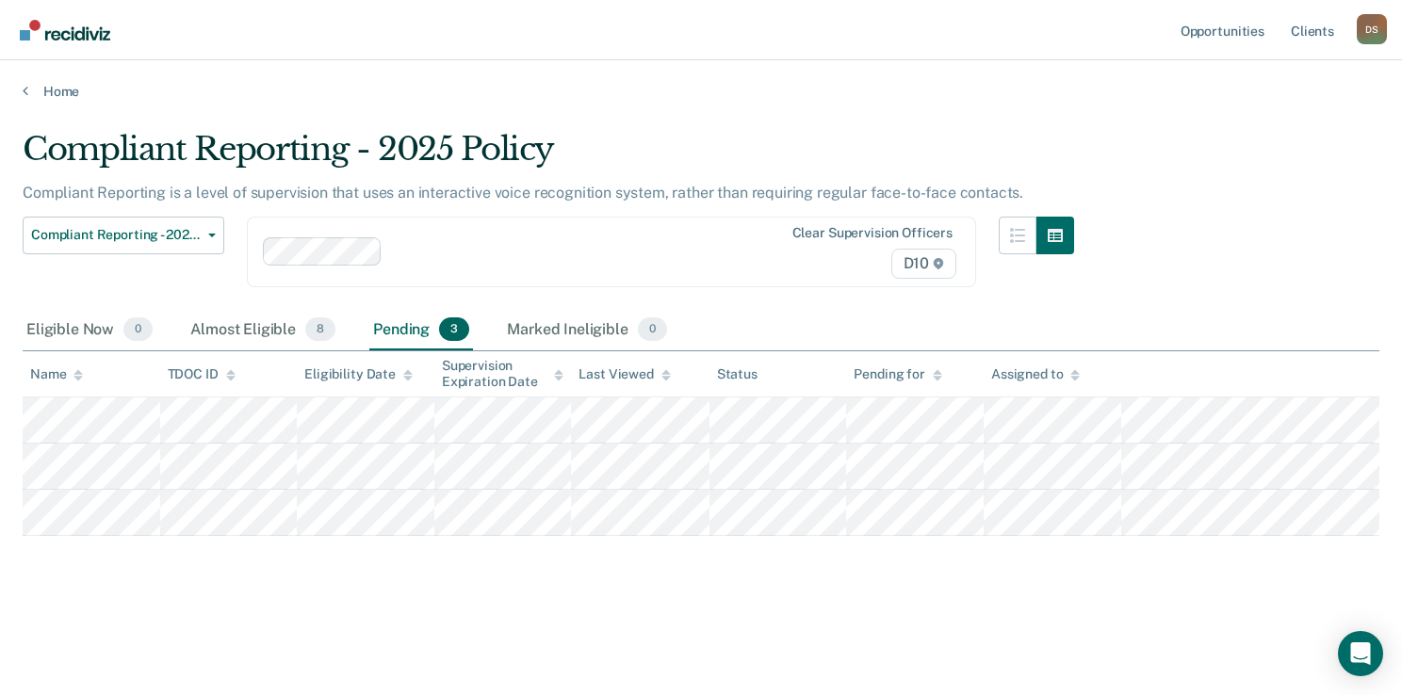
click at [1154, 103] on main "Compliant Reporting - 2025 Policy Compliant Reporting is a level of supervision…" at bounding box center [701, 395] width 1402 height 590
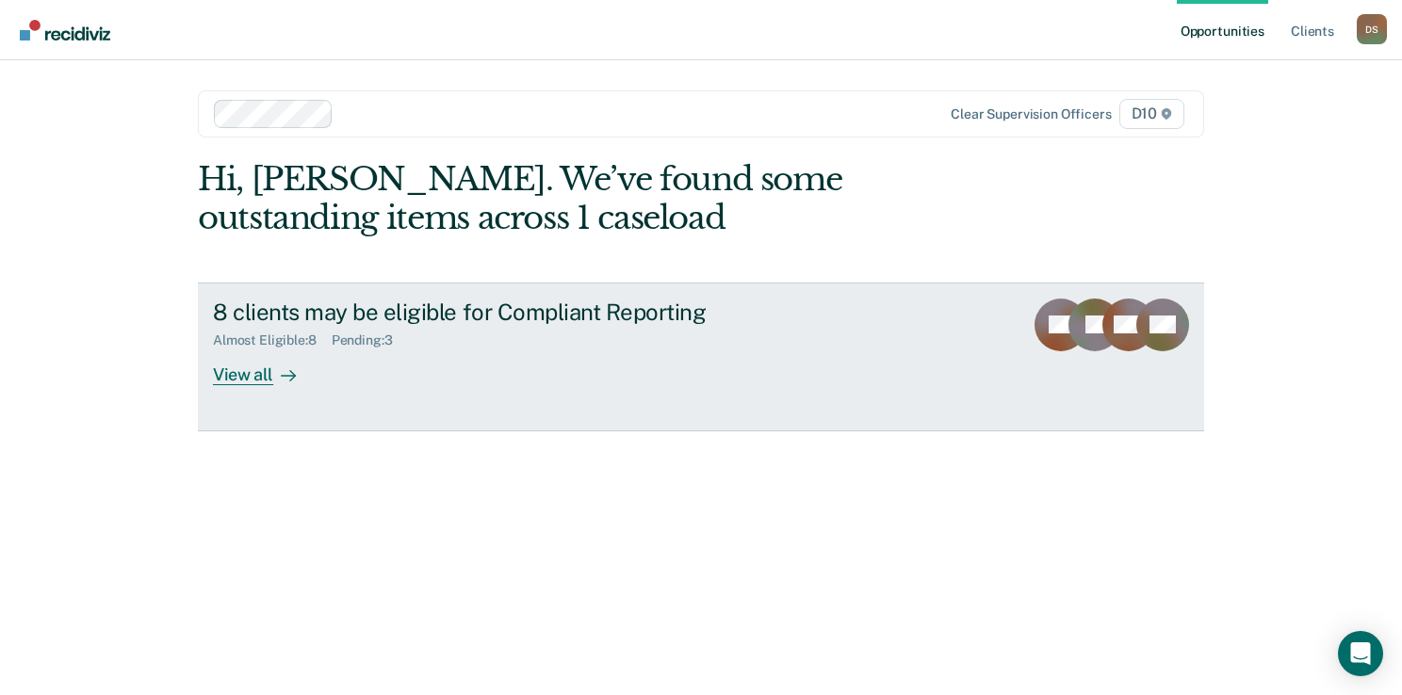
click at [600, 400] on link "8 clients may be eligible for Compliant Reporting Almost Eligible : 8 Pending :…" at bounding box center [701, 357] width 1006 height 149
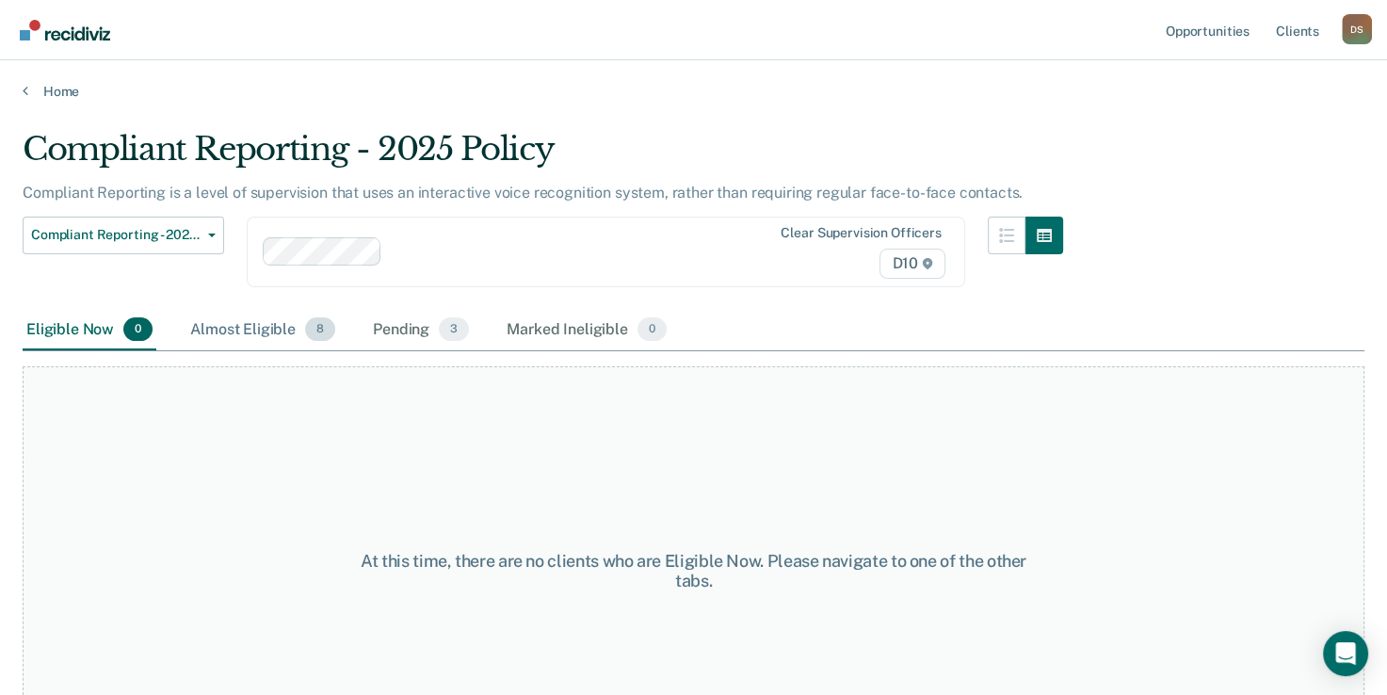
click at [289, 322] on div "Almost Eligible 8" at bounding box center [263, 330] width 153 height 41
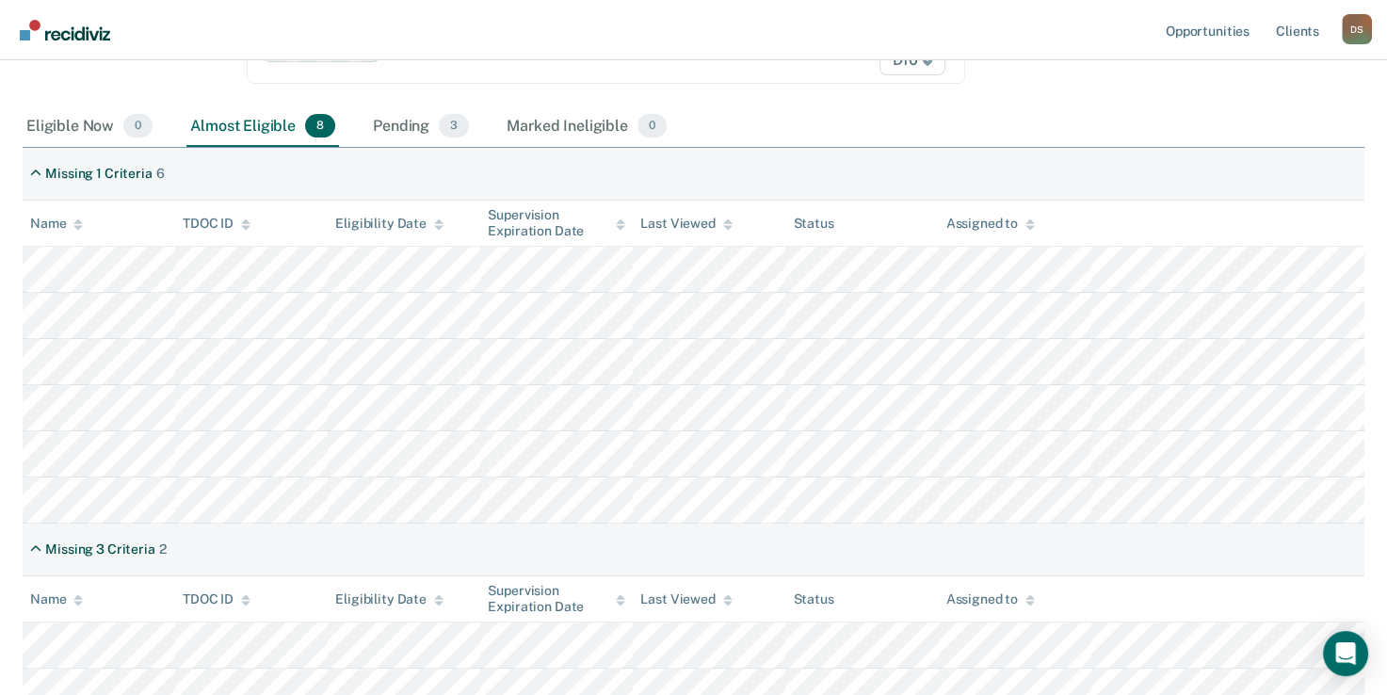
scroll to position [283, 0]
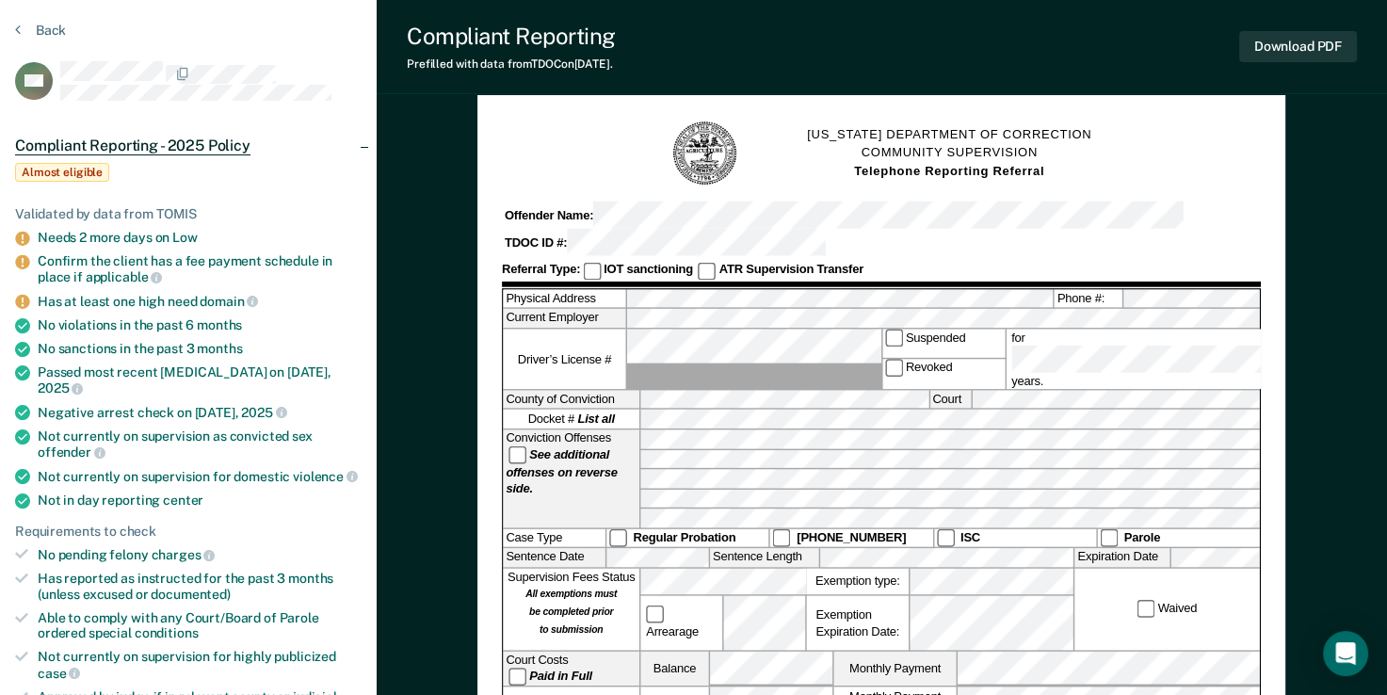
scroll to position [94, 0]
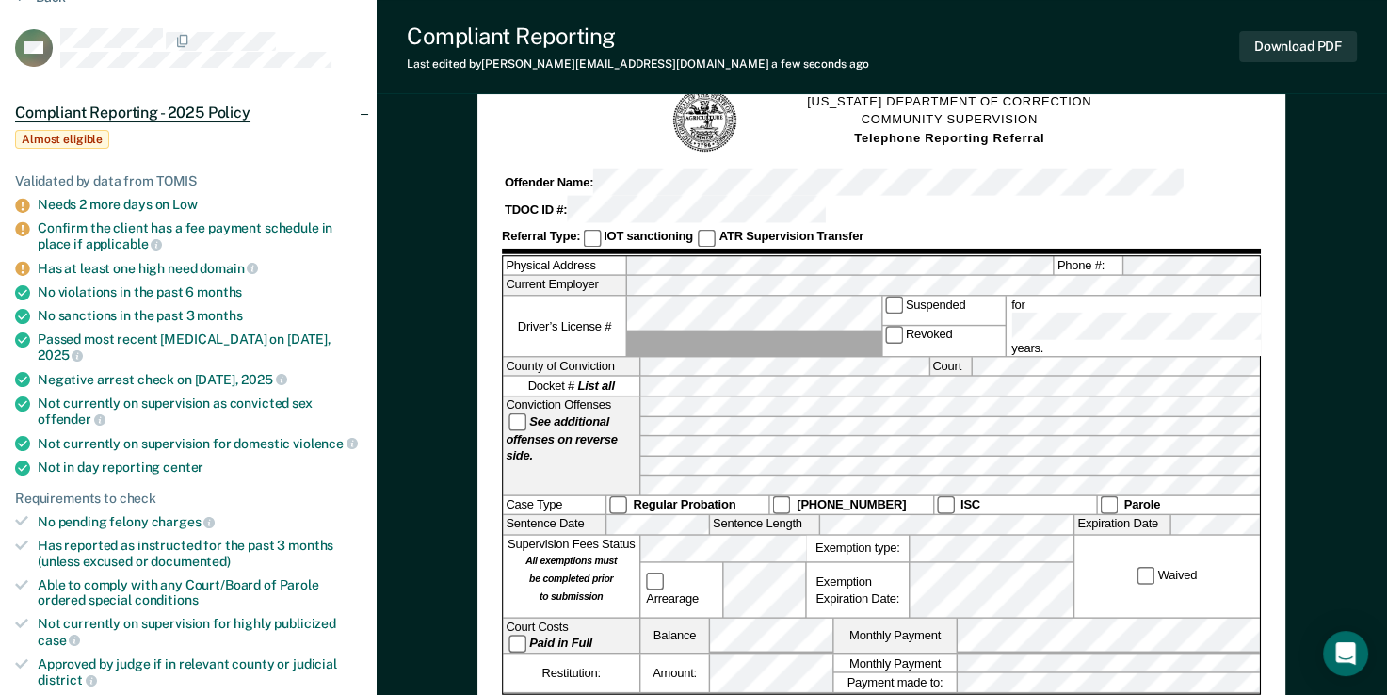
click at [1145, 535] on div "Waived" at bounding box center [1167, 576] width 185 height 82
click at [554, 408] on div "Conviction Offenses See additional offenses on reverse side." at bounding box center [572, 446] width 136 height 98
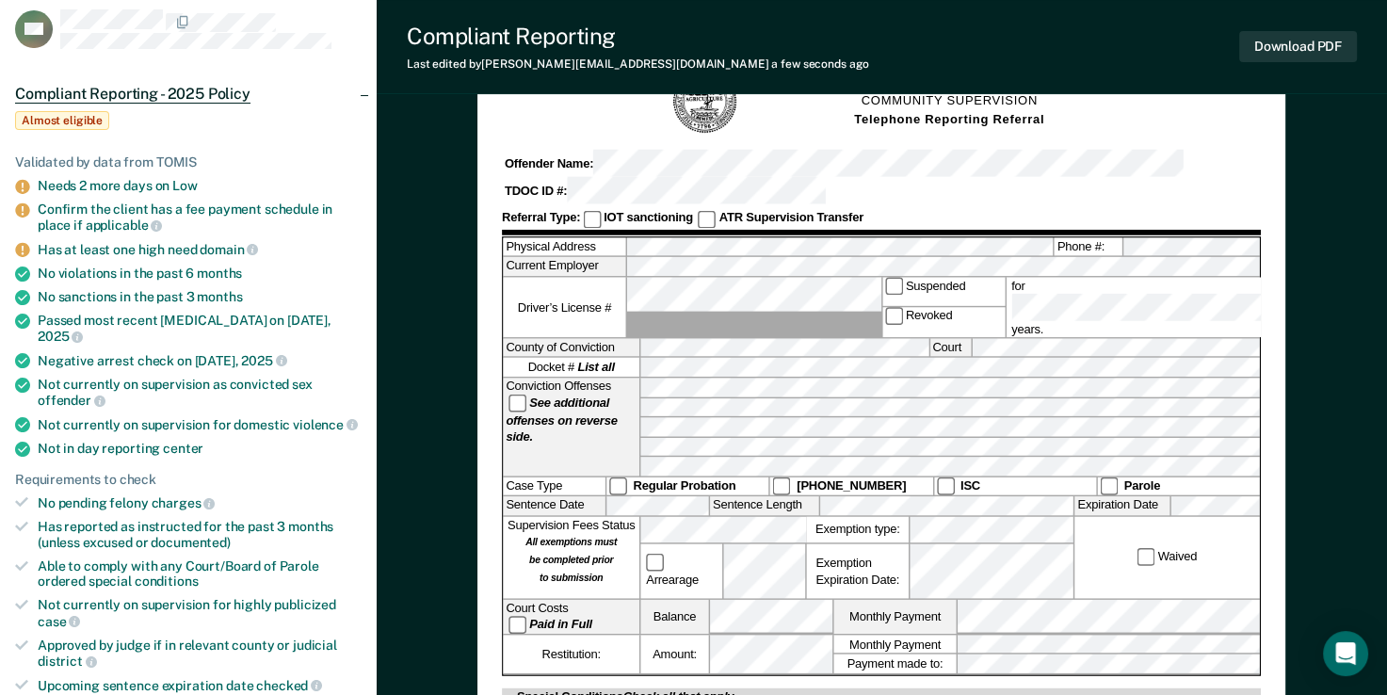
scroll to position [283, 0]
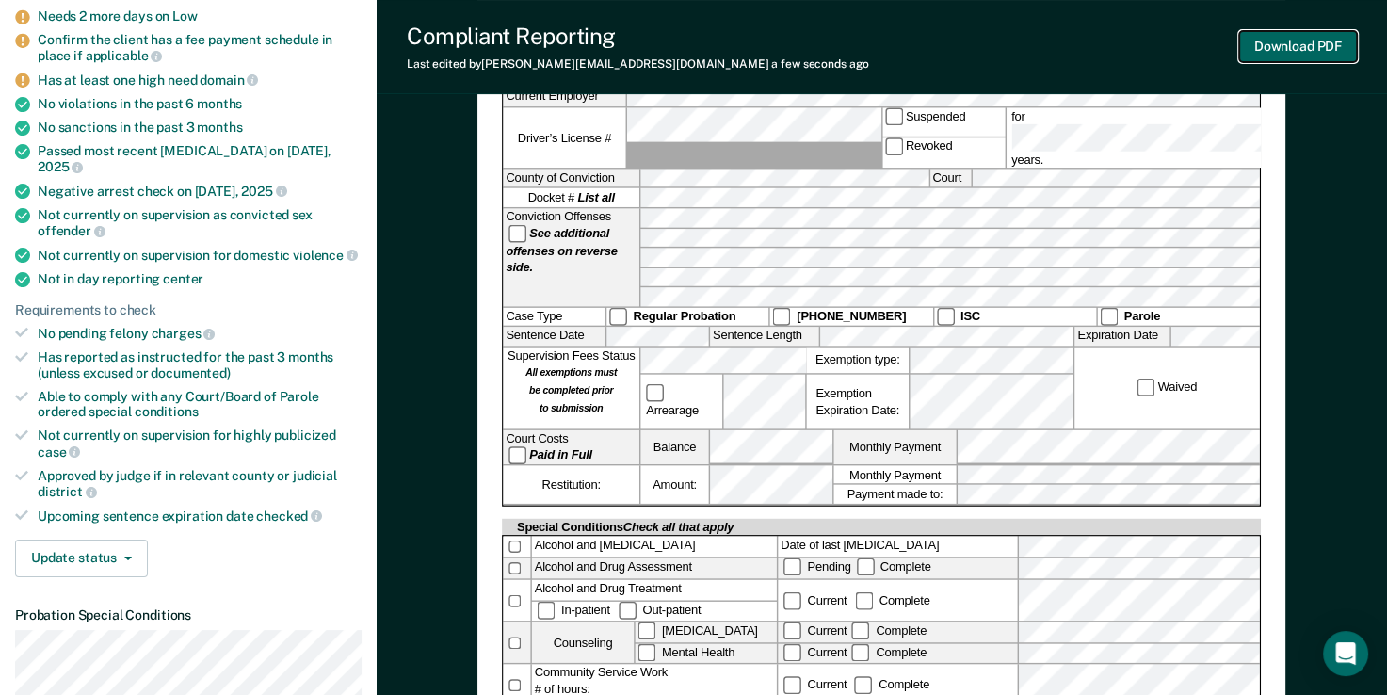
click at [1298, 57] on button "Download PDF" at bounding box center [1299, 46] width 118 height 31
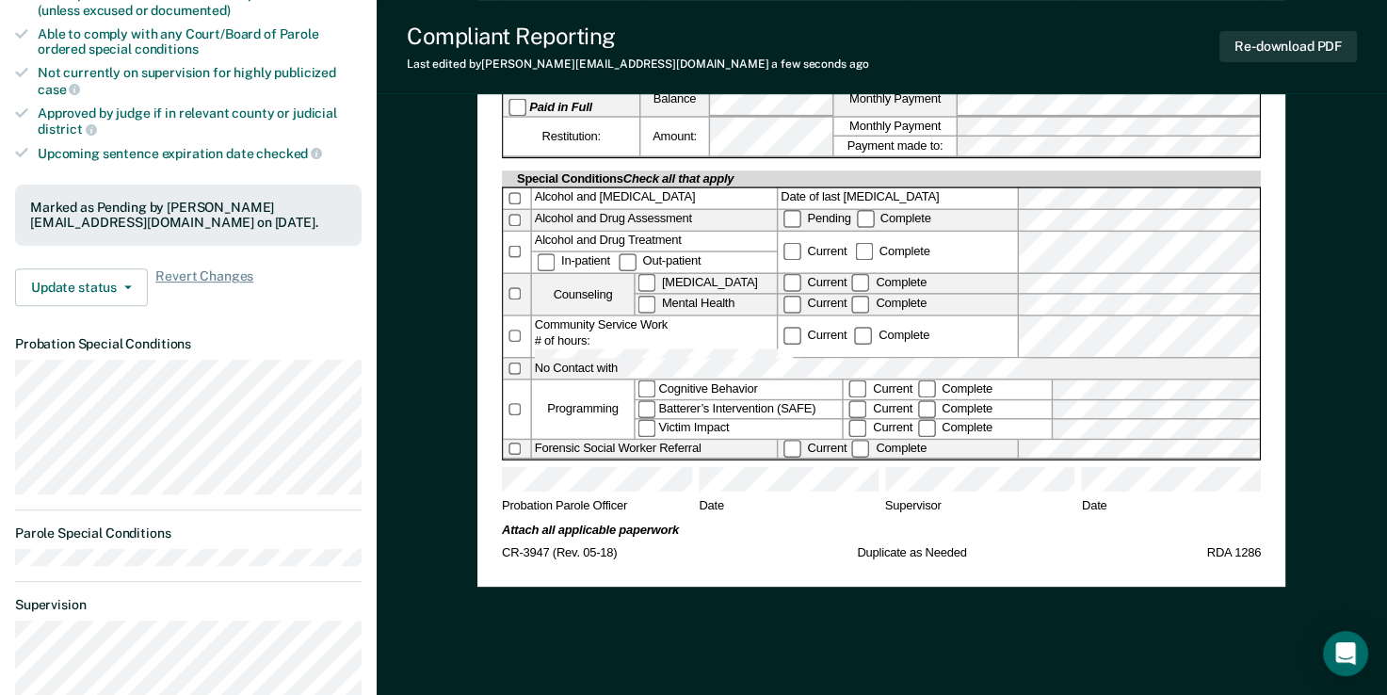
scroll to position [848, 0]
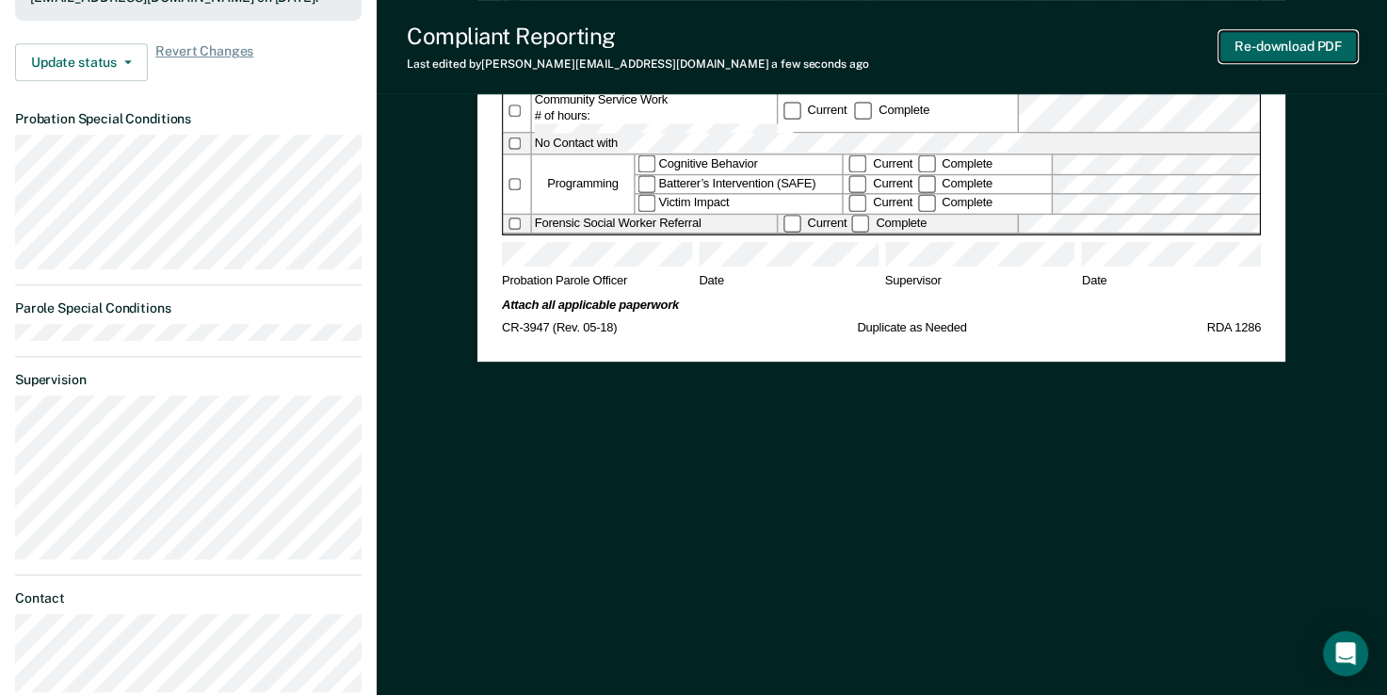
click at [1252, 45] on button "Re-download PDF" at bounding box center [1289, 46] width 138 height 31
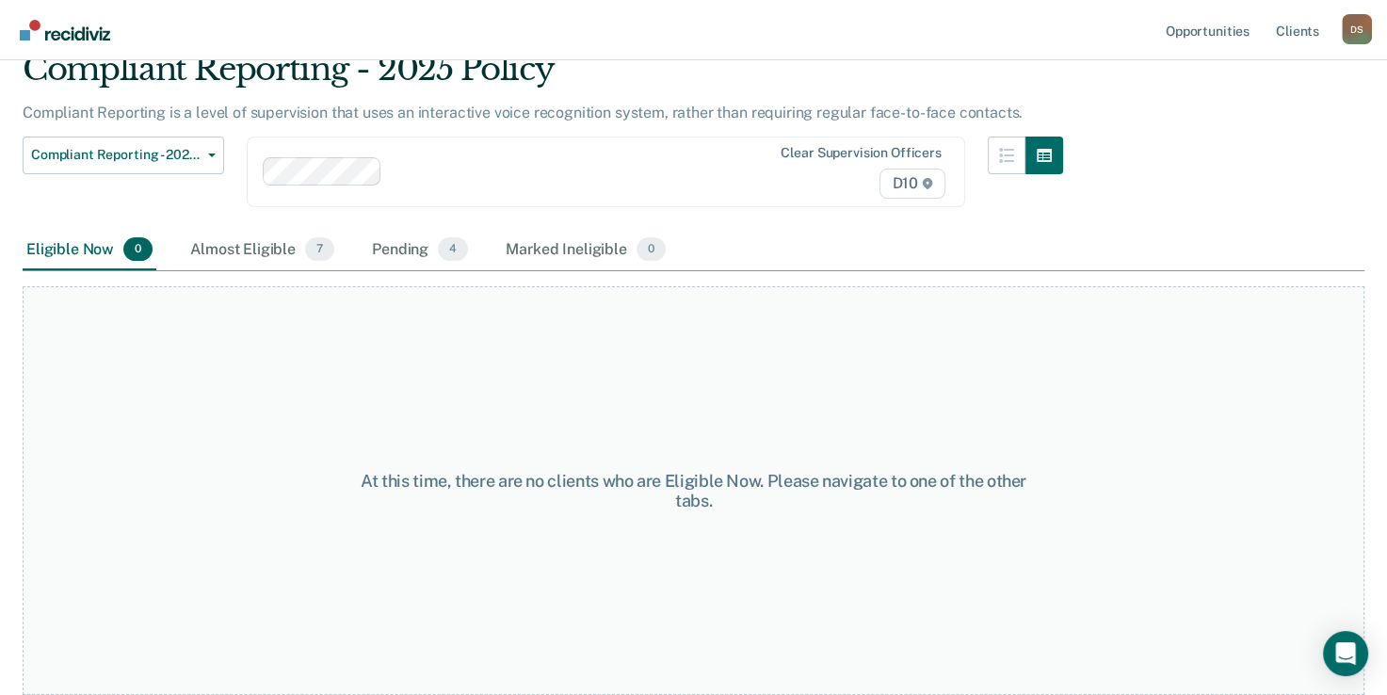
scroll to position [78, 0]
click at [260, 259] on div "Almost Eligible 7" at bounding box center [263, 252] width 152 height 41
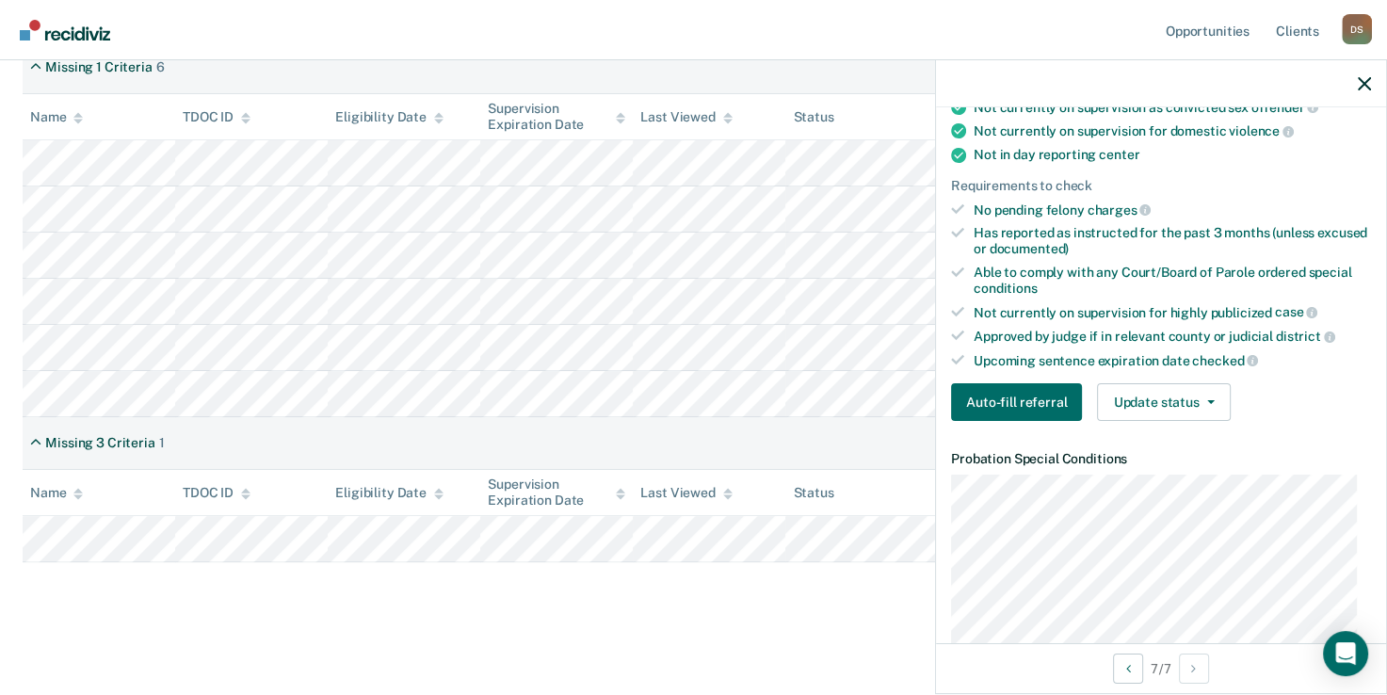
scroll to position [377, 0]
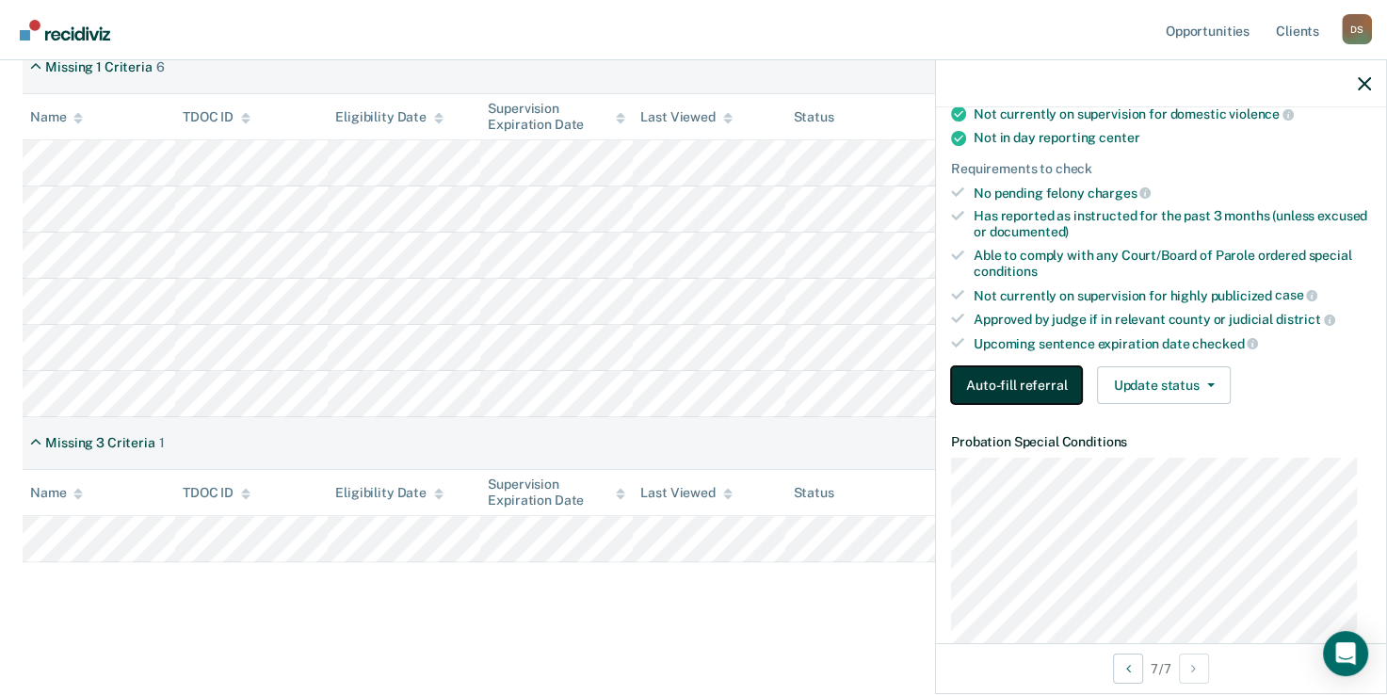
click at [1037, 390] on button "Auto-fill referral" at bounding box center [1016, 385] width 131 height 38
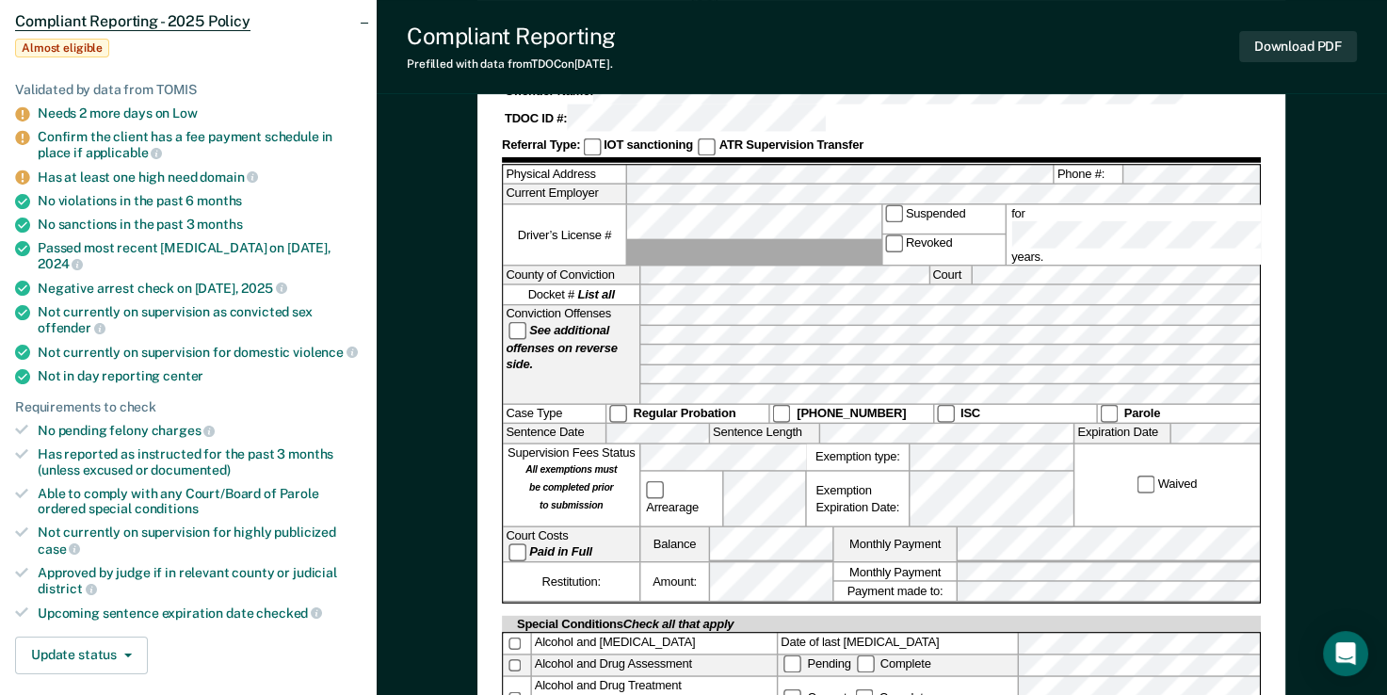
scroll to position [283, 0]
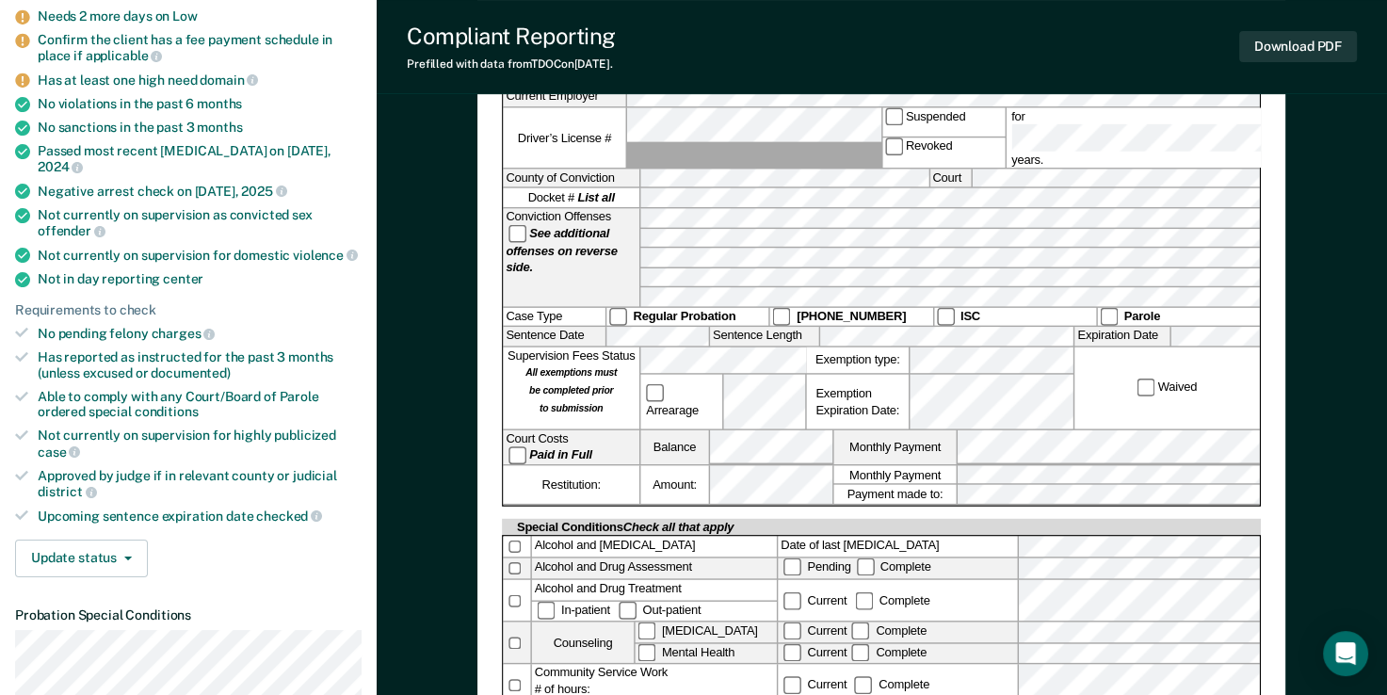
click at [673, 465] on div "Restitution: Amount: Monthly Payment Payment made to:" at bounding box center [882, 485] width 756 height 40
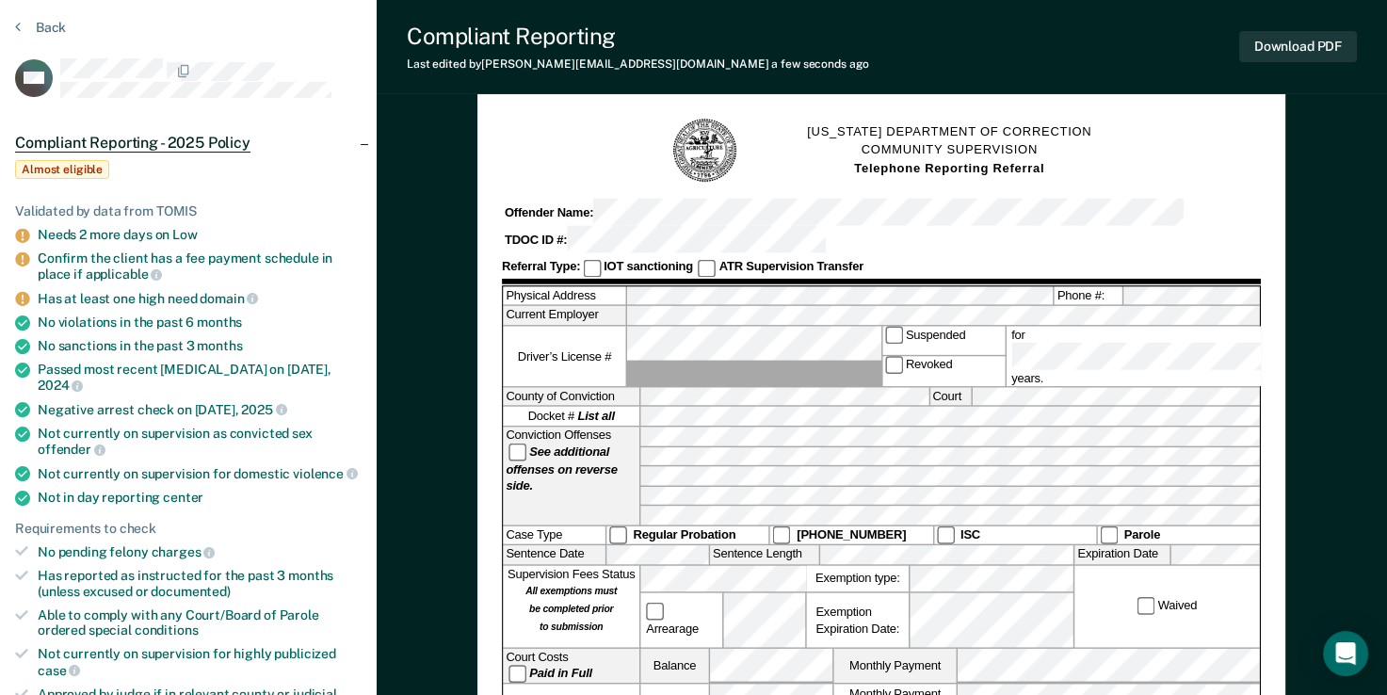
scroll to position [0, 0]
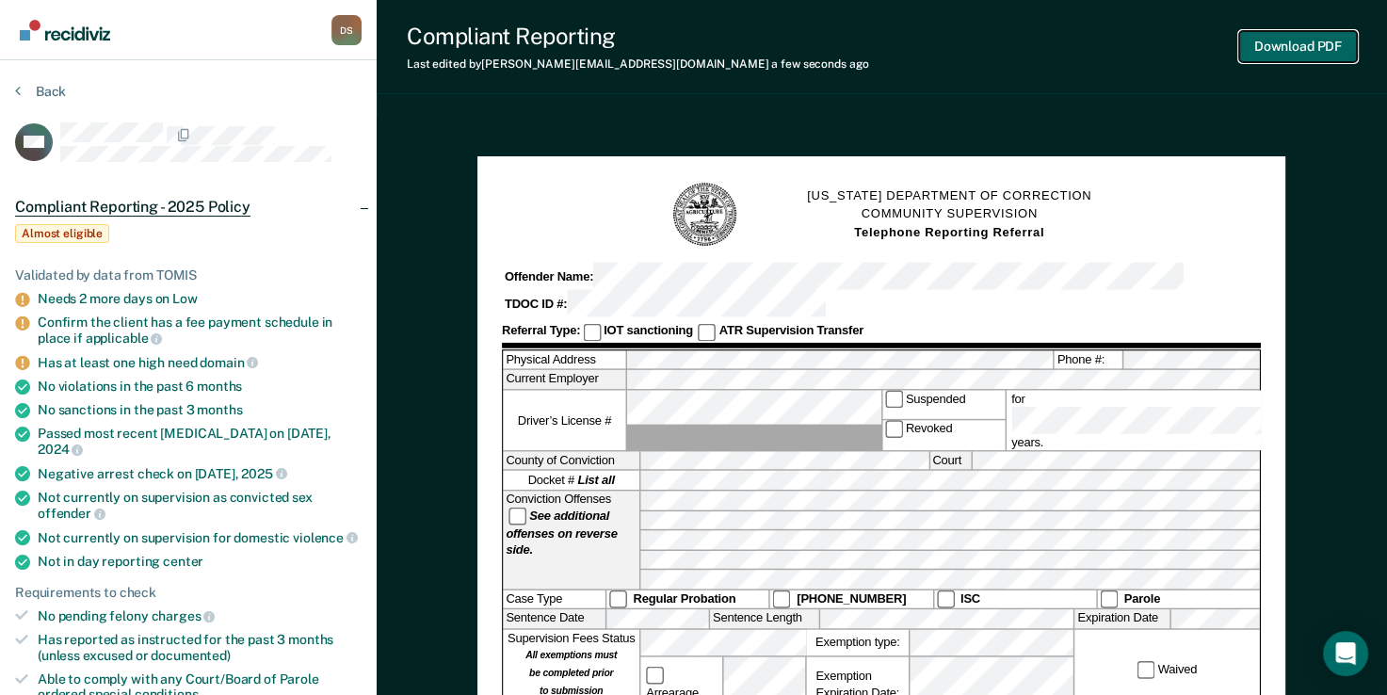
click at [1281, 53] on button "Download PDF" at bounding box center [1299, 46] width 118 height 31
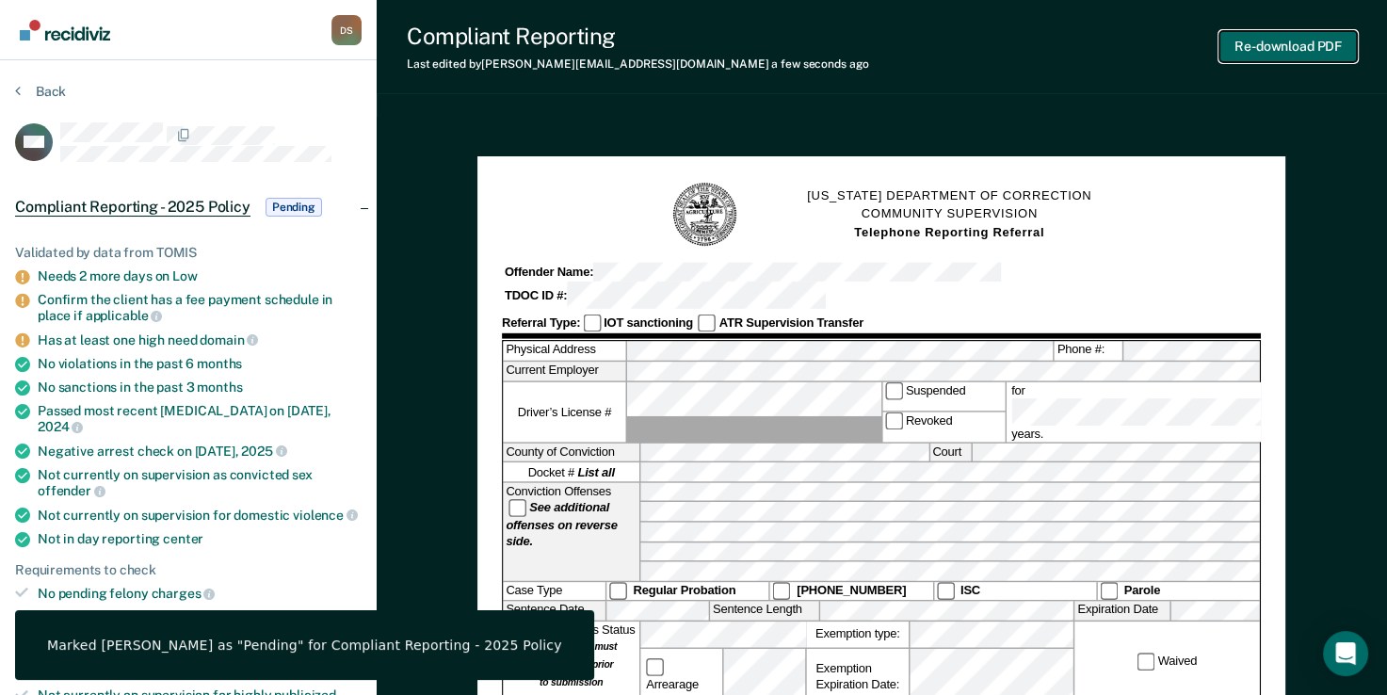
click at [1297, 38] on button "Re-download PDF" at bounding box center [1289, 46] width 138 height 31
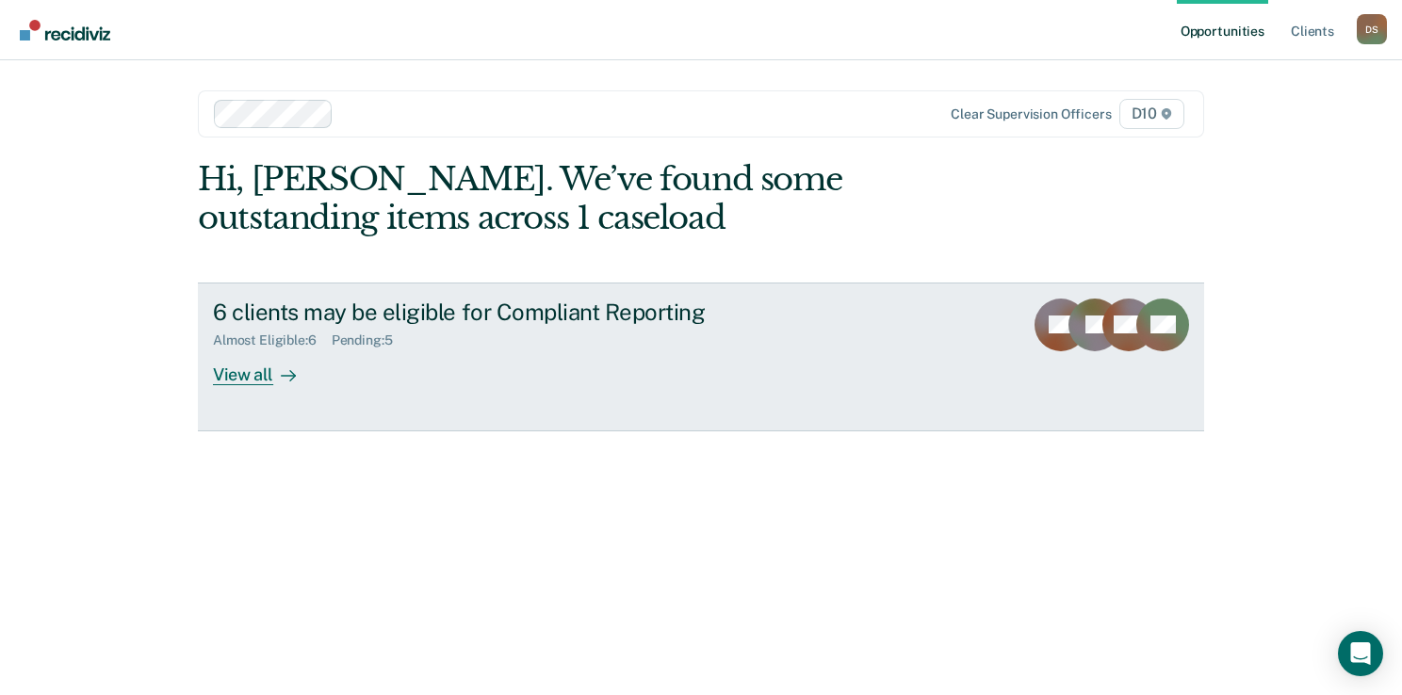
click at [417, 320] on div "6 clients may be eligible for Compliant Reporting" at bounding box center [543, 312] width 661 height 27
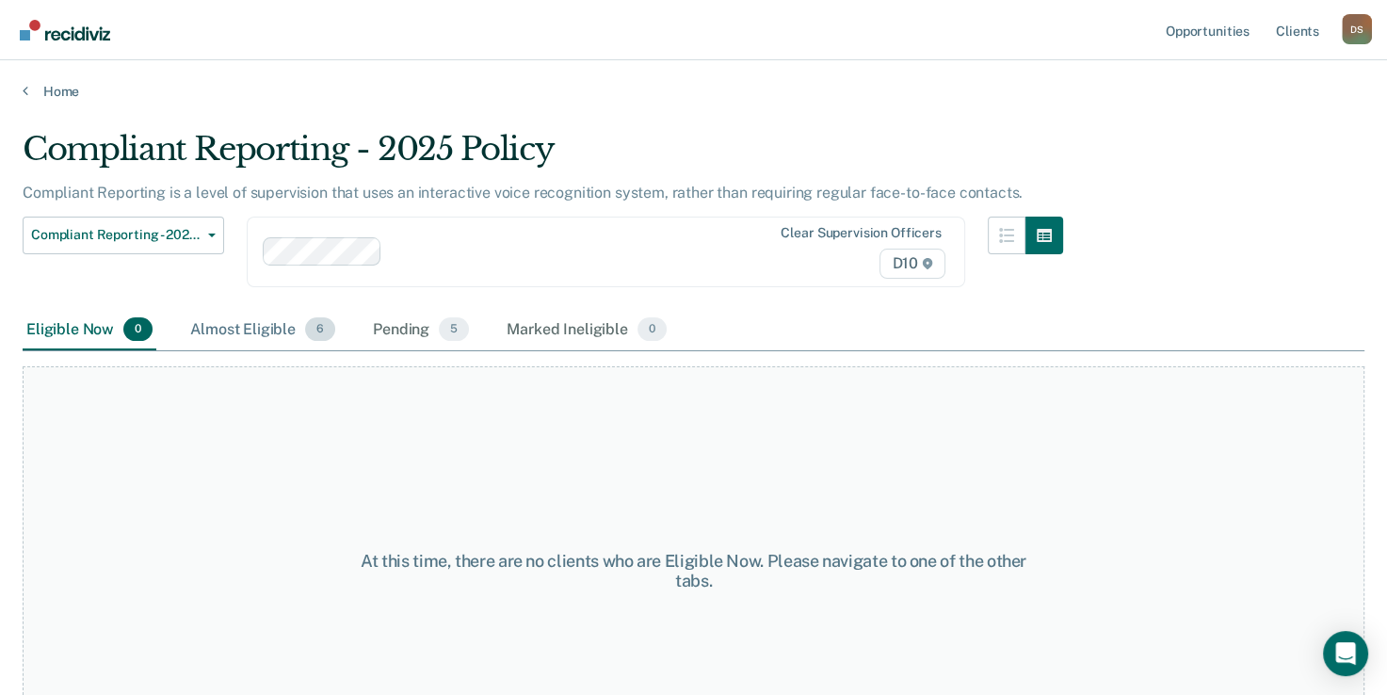
click at [290, 330] on div "Almost Eligible 6" at bounding box center [263, 330] width 153 height 41
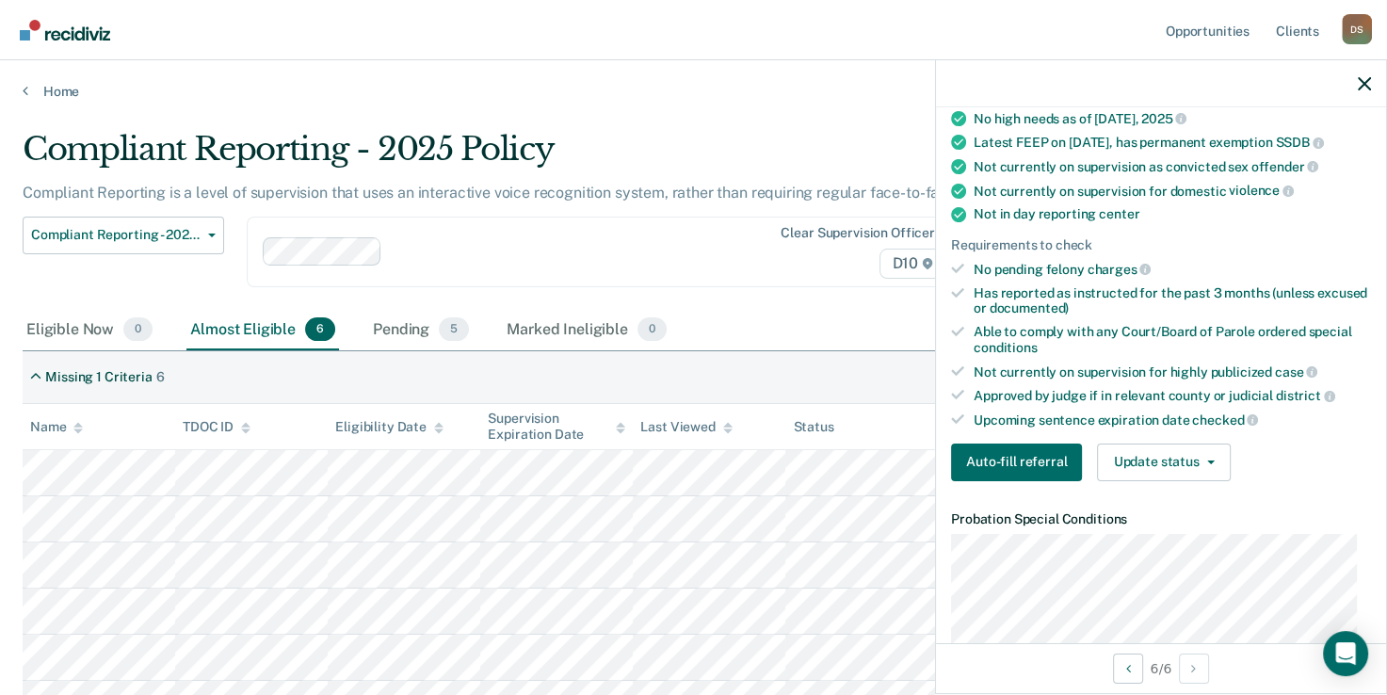
scroll to position [471, 0]
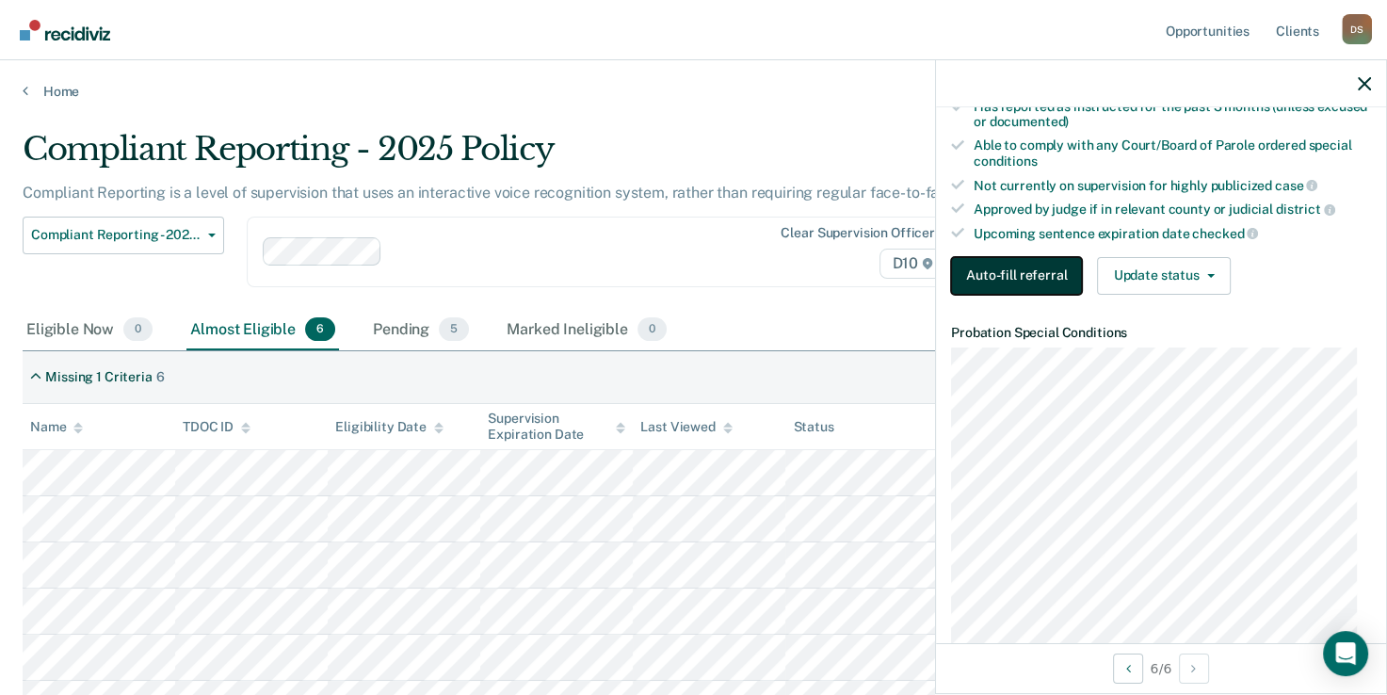
click at [965, 281] on button "Auto-fill referral" at bounding box center [1016, 276] width 131 height 38
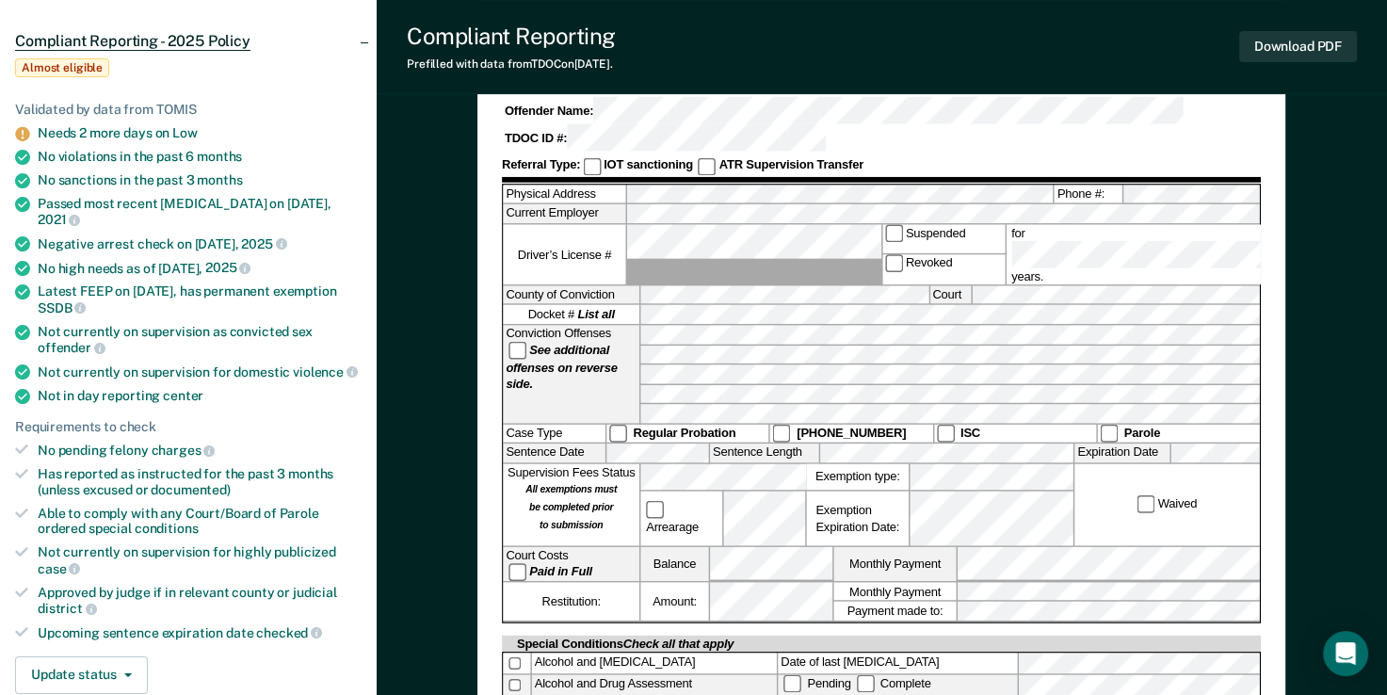
scroll to position [283, 0]
